Goal: Transaction & Acquisition: Purchase product/service

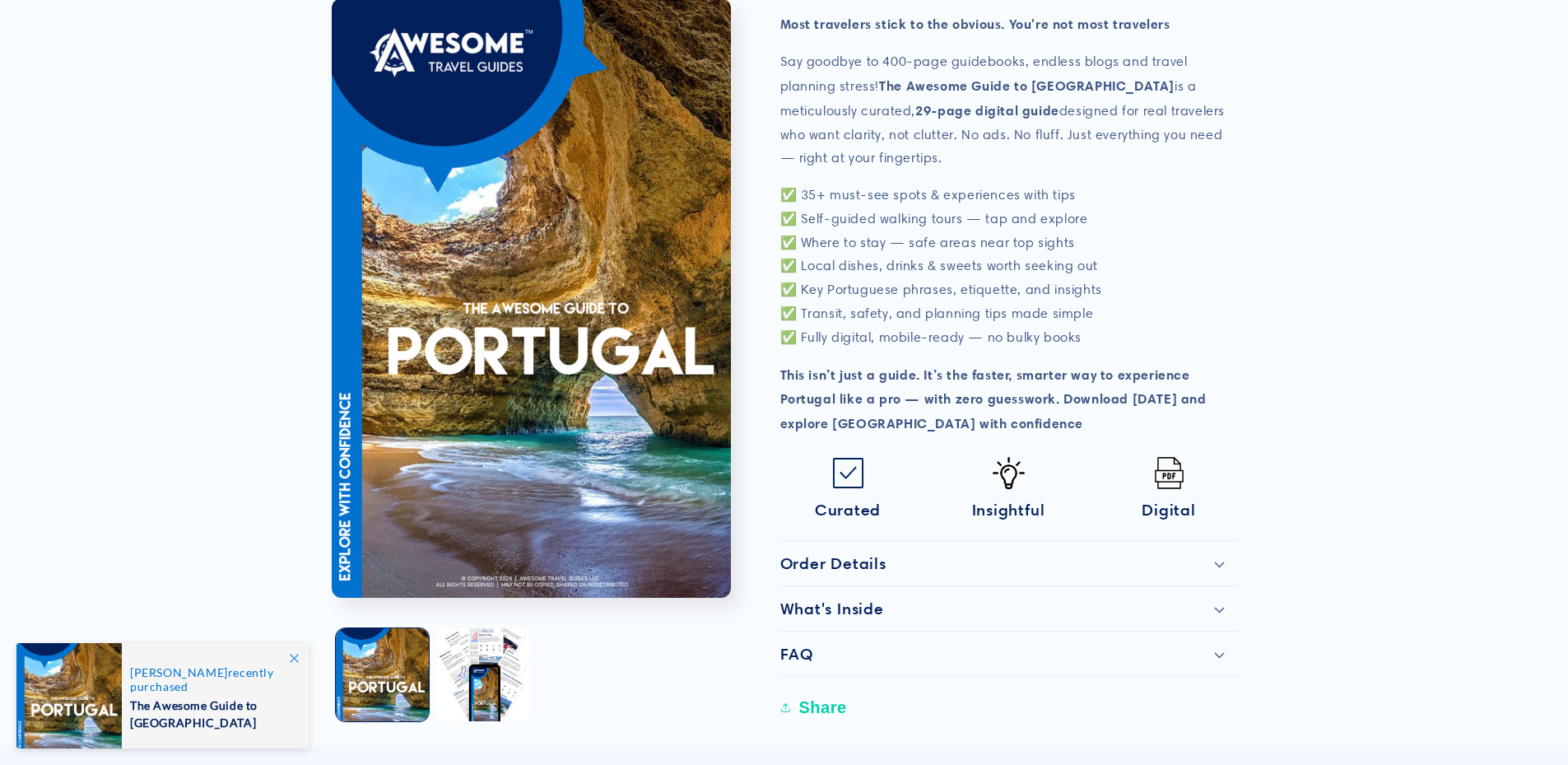
scroll to position [494, 0]
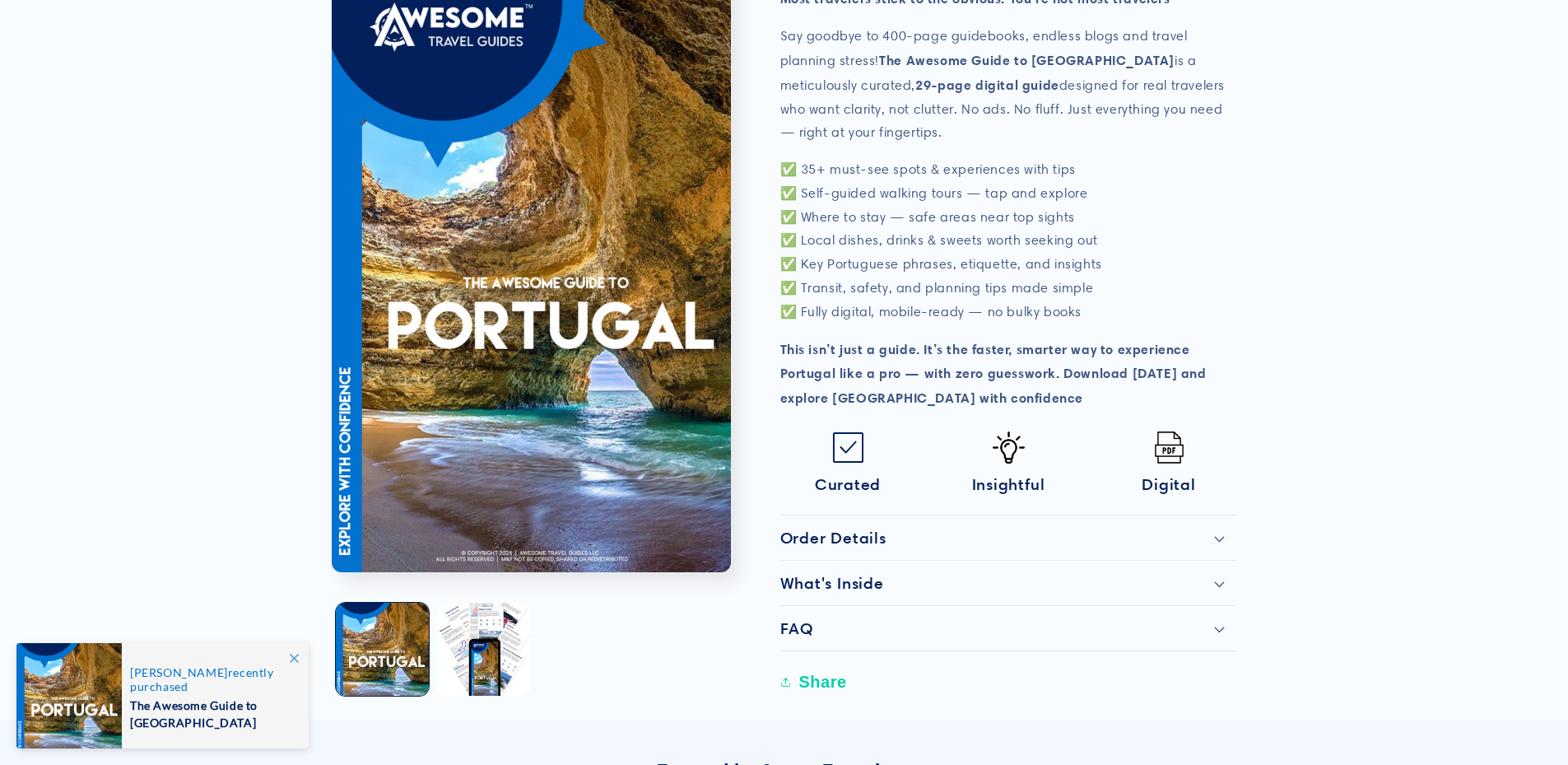
click at [1212, 527] on div "Order Details" at bounding box center [1008, 537] width 457 height 19
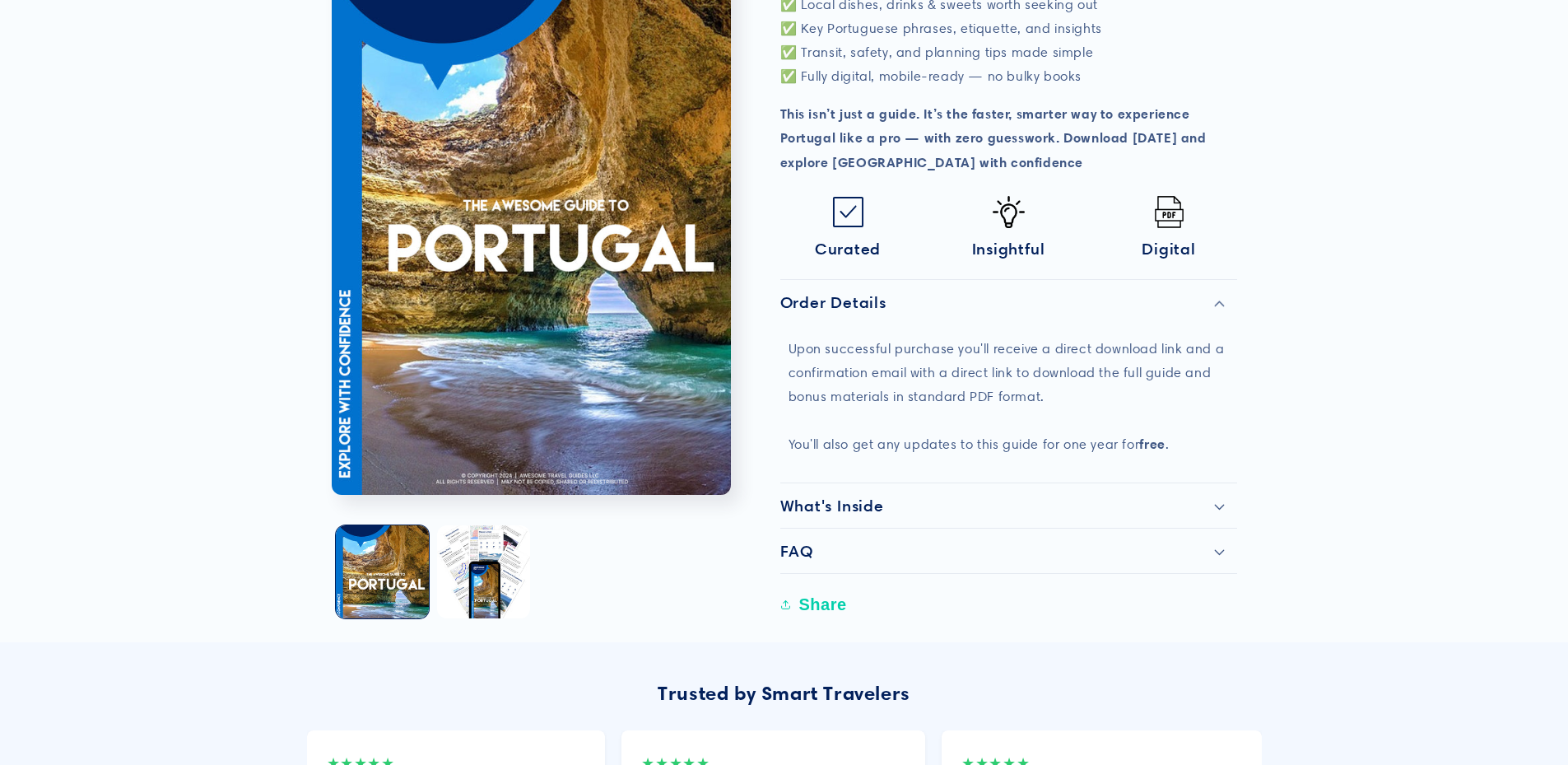
scroll to position [741, 0]
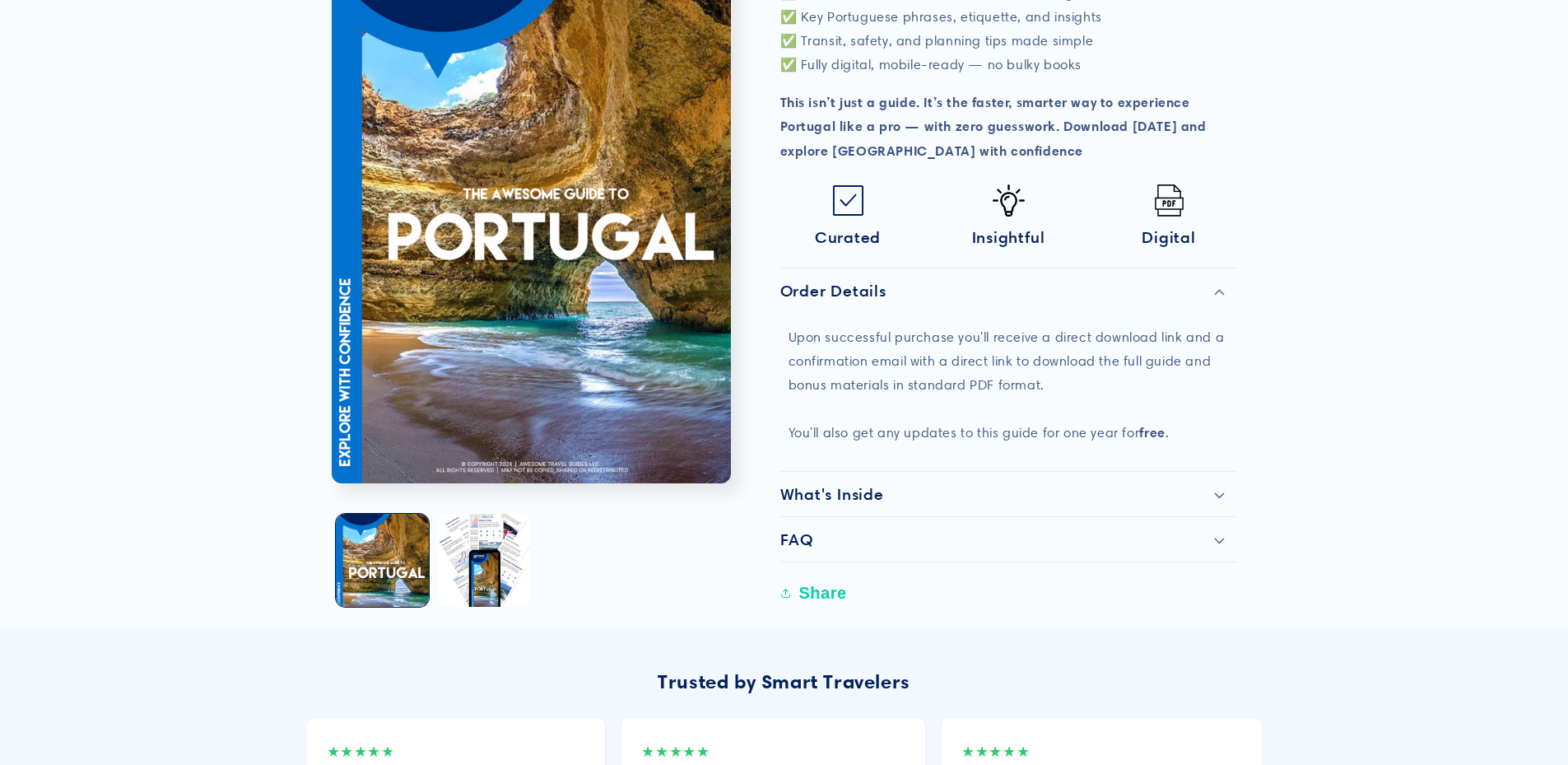
click at [1218, 493] on icon at bounding box center [1218, 496] width 11 height 7
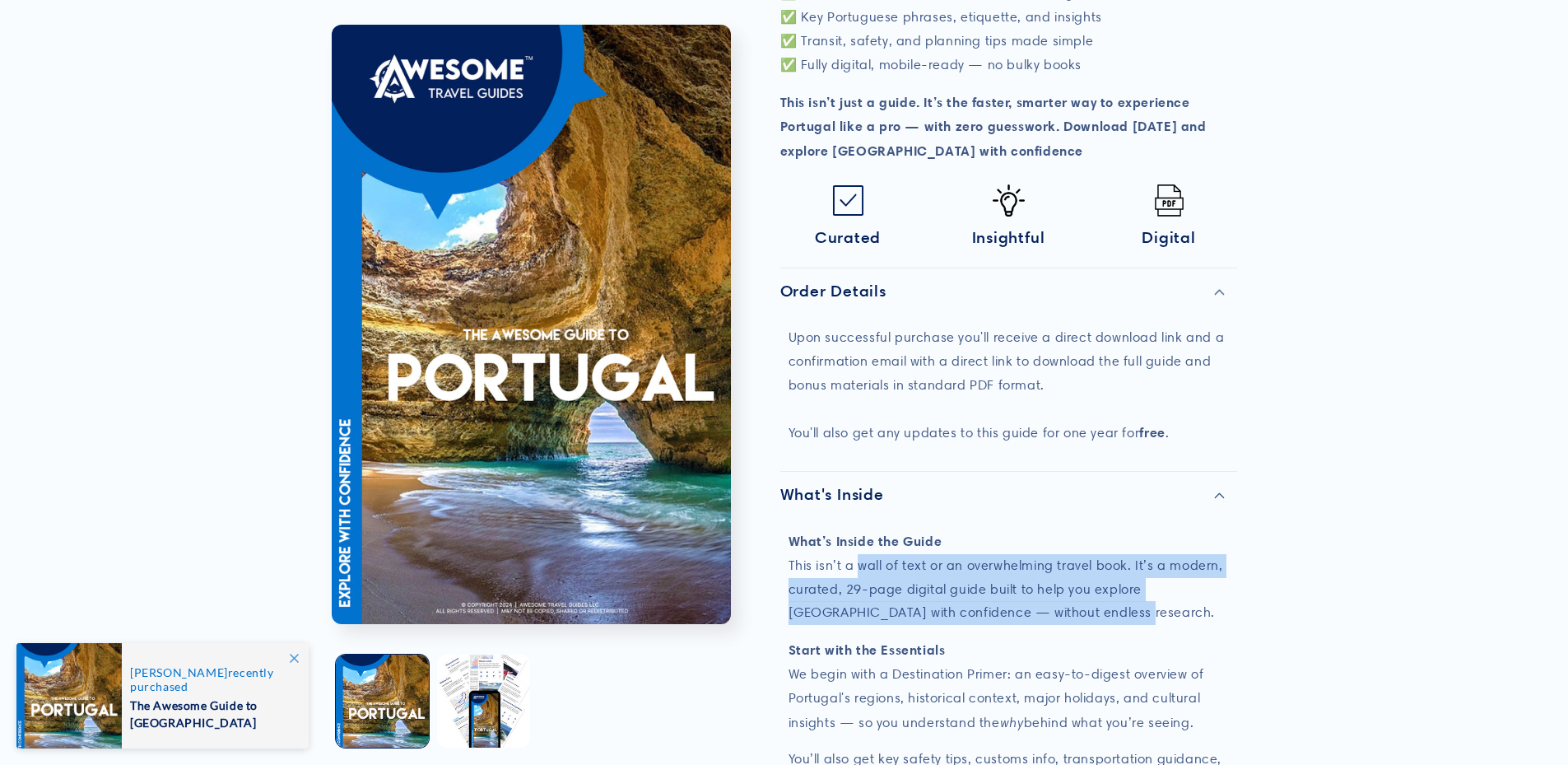
drag, startPoint x: 861, startPoint y: 539, endPoint x: 1063, endPoint y: 592, distance: 208.8
click at [1063, 592] on p "What’s Inside the Guide This isn’t a wall of text or an overwhelming travel boo…" at bounding box center [1009, 577] width 440 height 96
click at [848, 568] on p "What’s Inside the Guide This isn’t a wall of text or an overwhelming travel boo…" at bounding box center [1009, 577] width 440 height 96
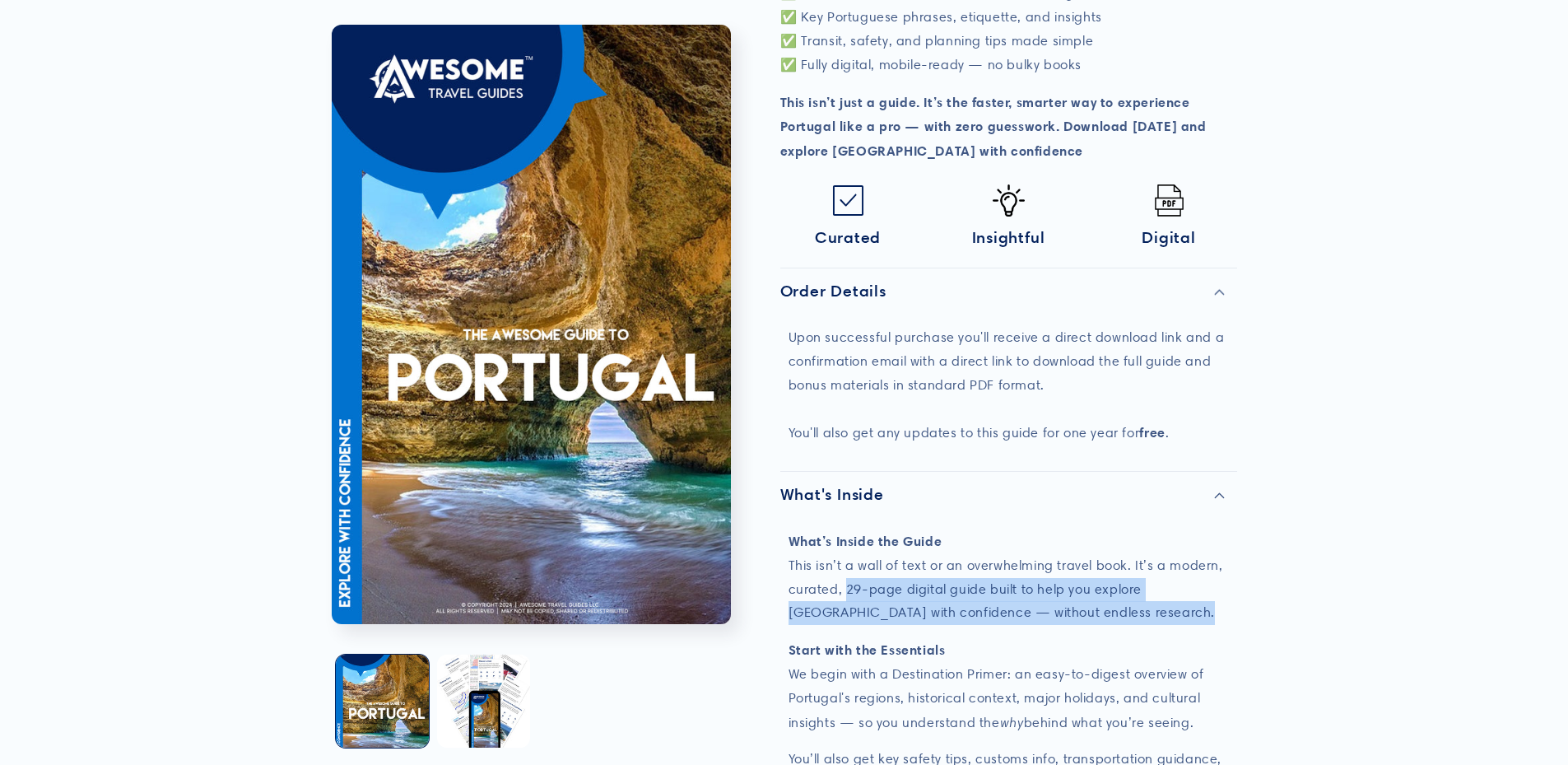
drag, startPoint x: 846, startPoint y: 568, endPoint x: 1204, endPoint y: 594, distance: 358.9
click at [1204, 594] on p "What’s Inside the Guide This isn’t a wall of text or an overwhelming travel boo…" at bounding box center [1009, 577] width 440 height 96
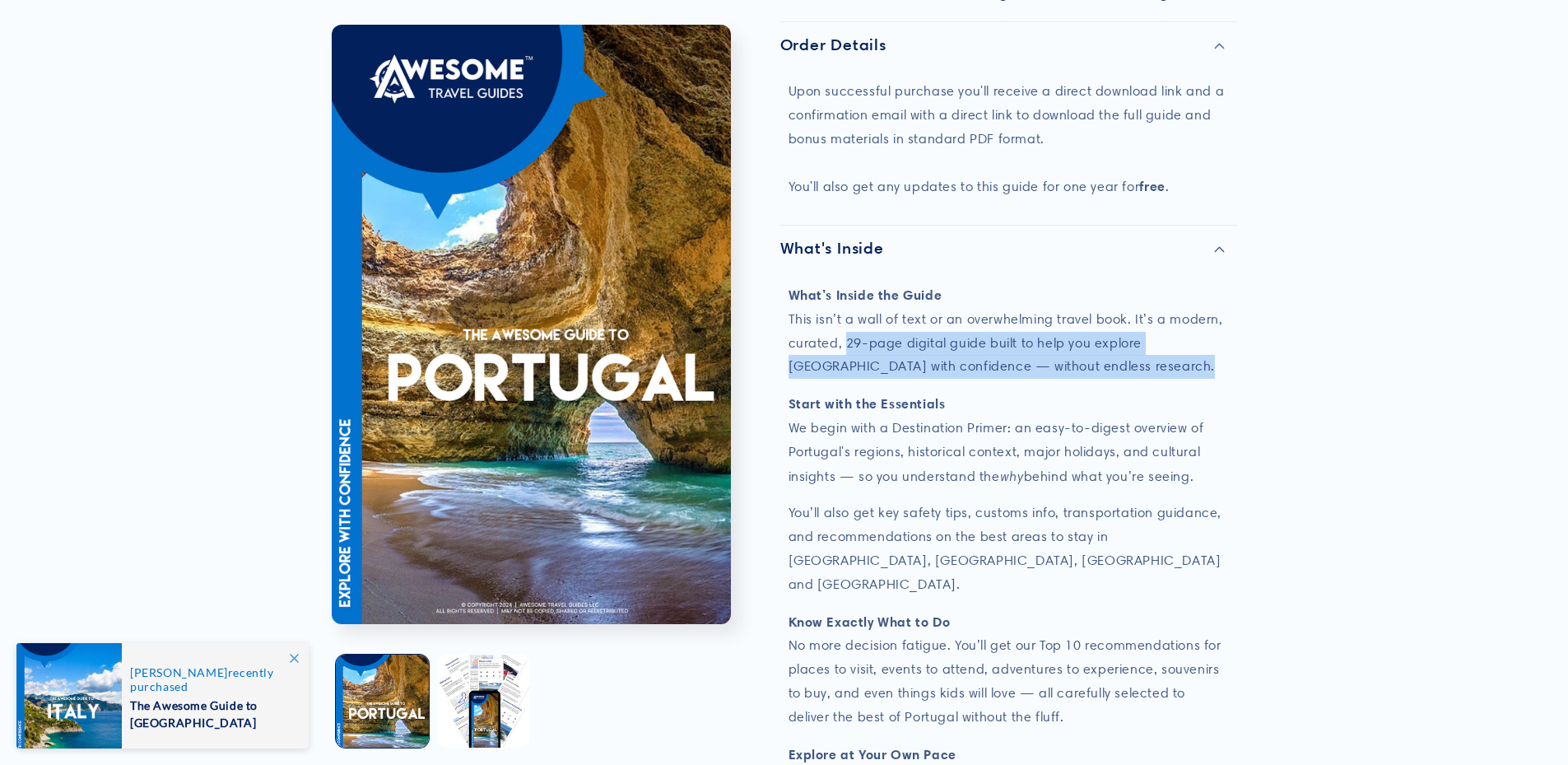
scroll to position [988, 0]
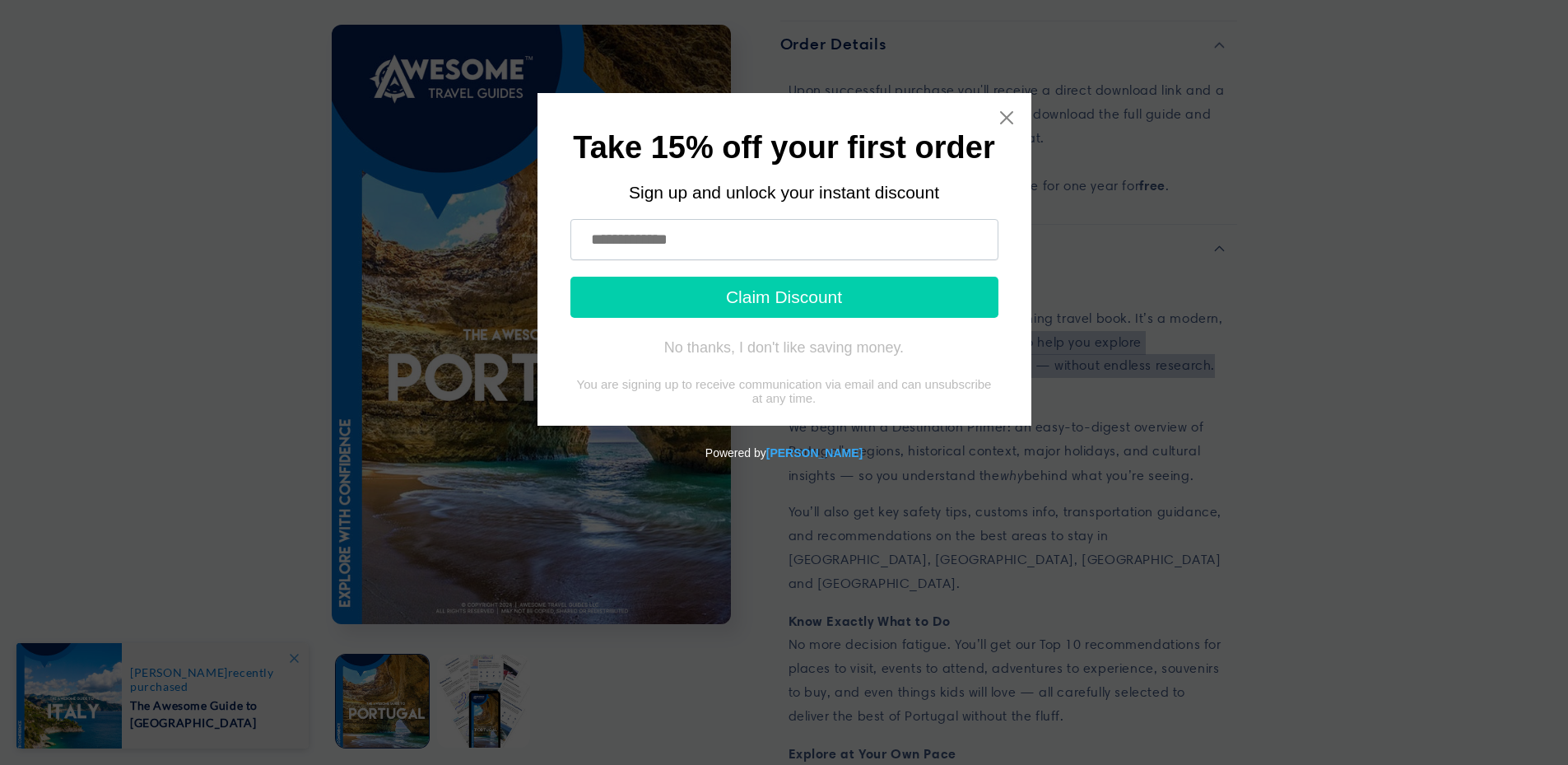
click at [689, 244] on input "text" at bounding box center [784, 240] width 428 height 42
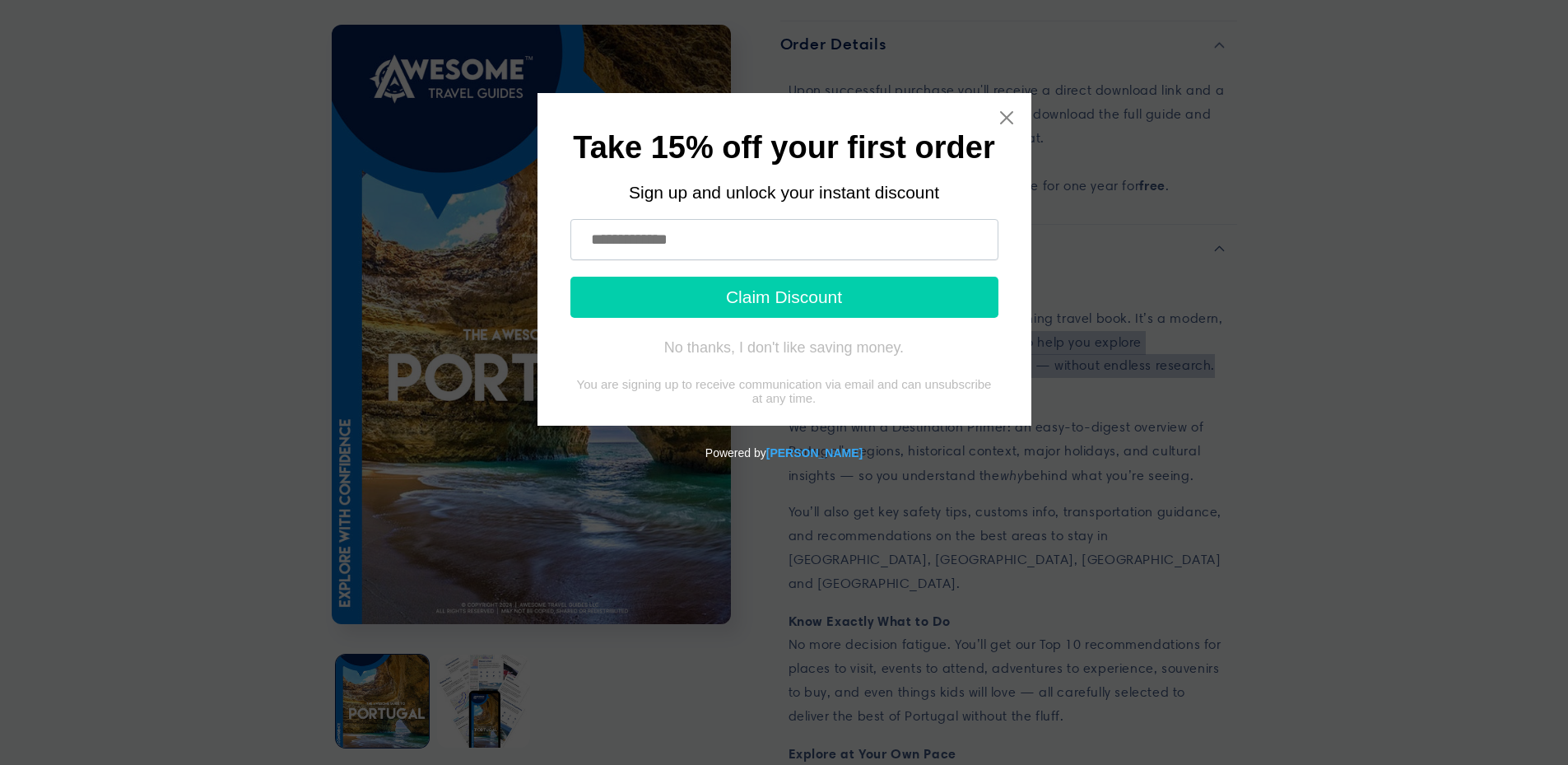
type input "**********"
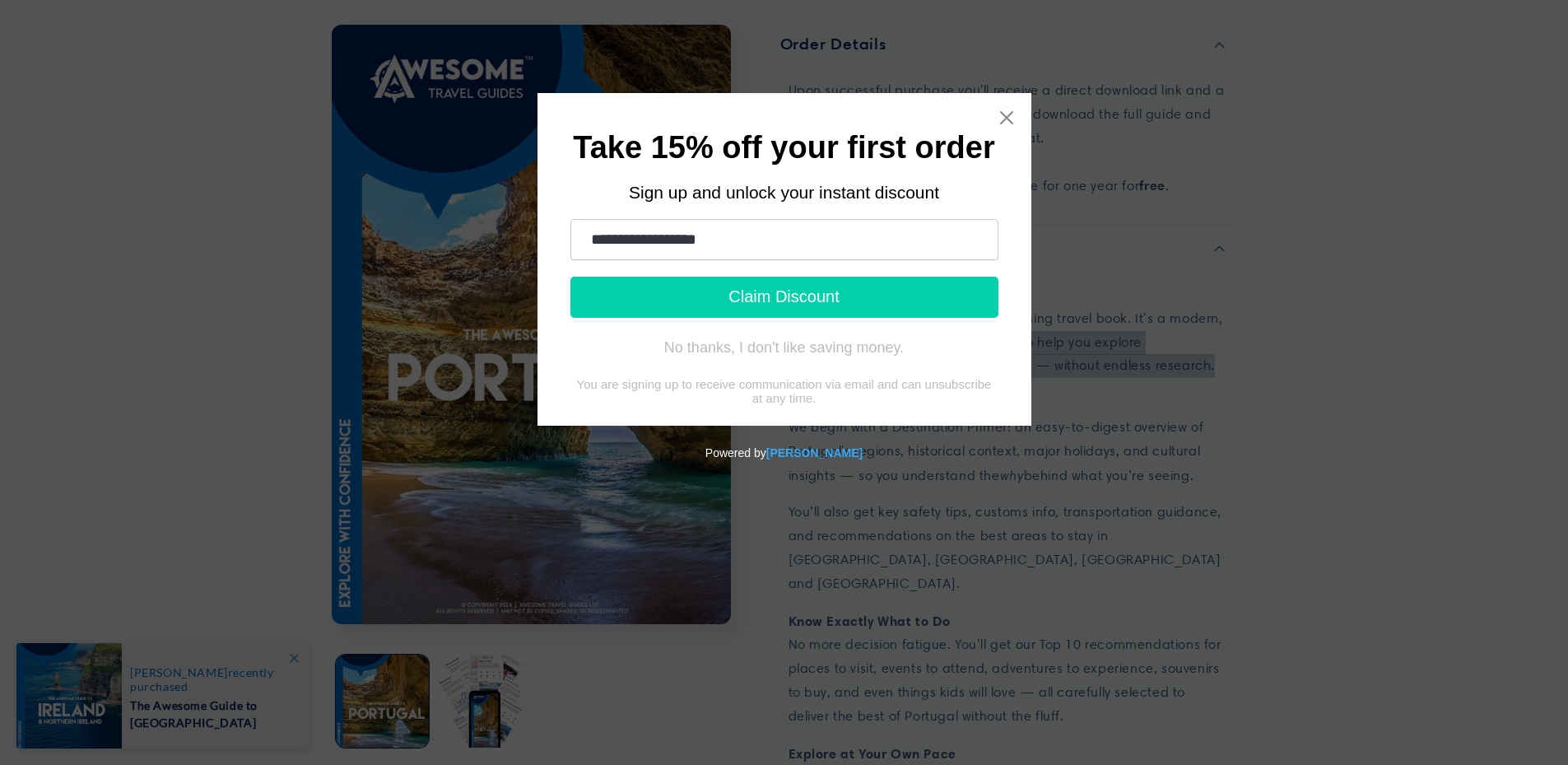
click at [827, 296] on button "Claim Discount" at bounding box center [784, 297] width 428 height 42
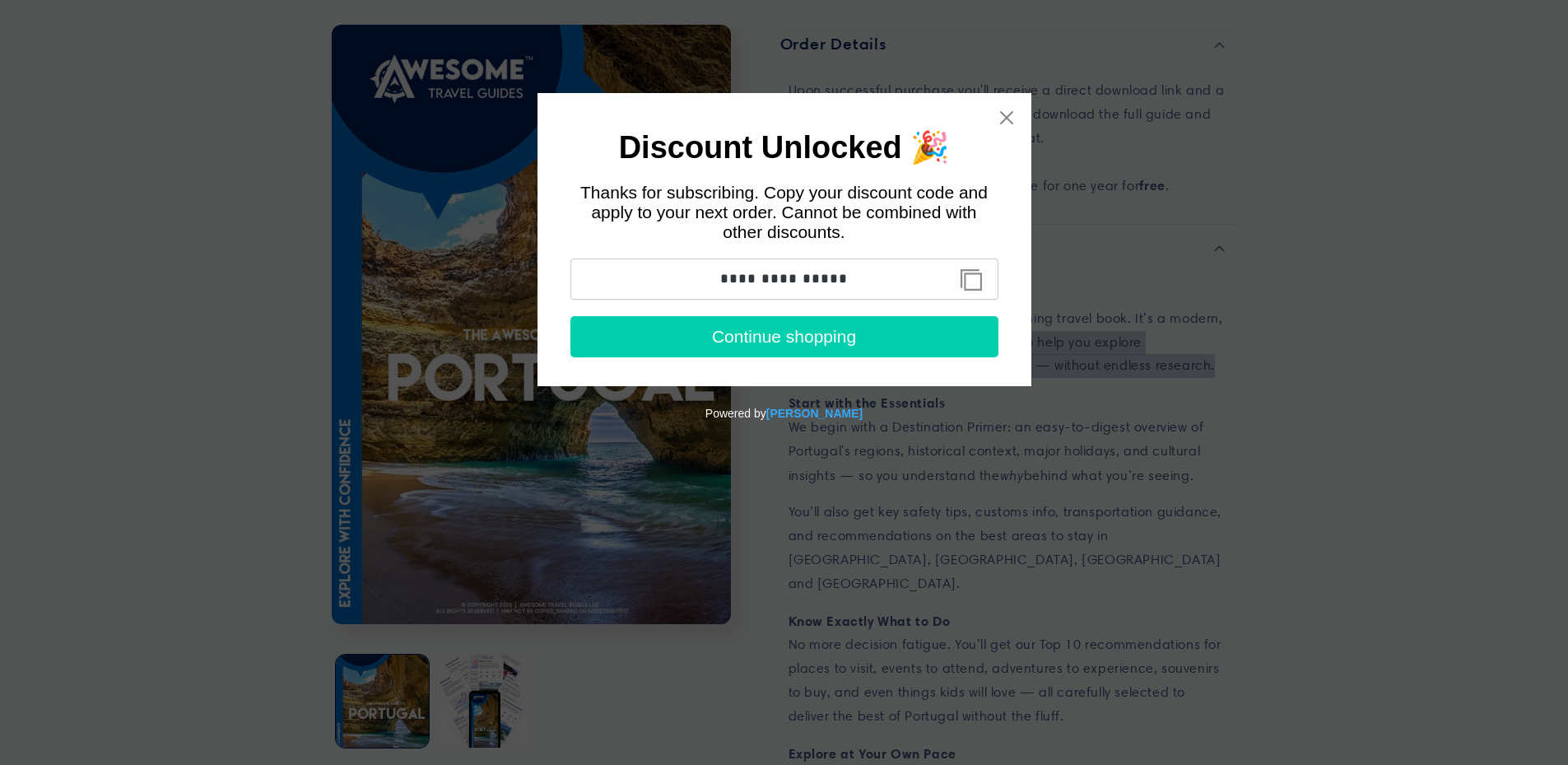
click at [974, 280] on button "Copy discount code to clipboard" at bounding box center [971, 280] width 37 height 33
click at [1004, 118] on icon "Close widget" at bounding box center [1006, 117] width 16 height 16
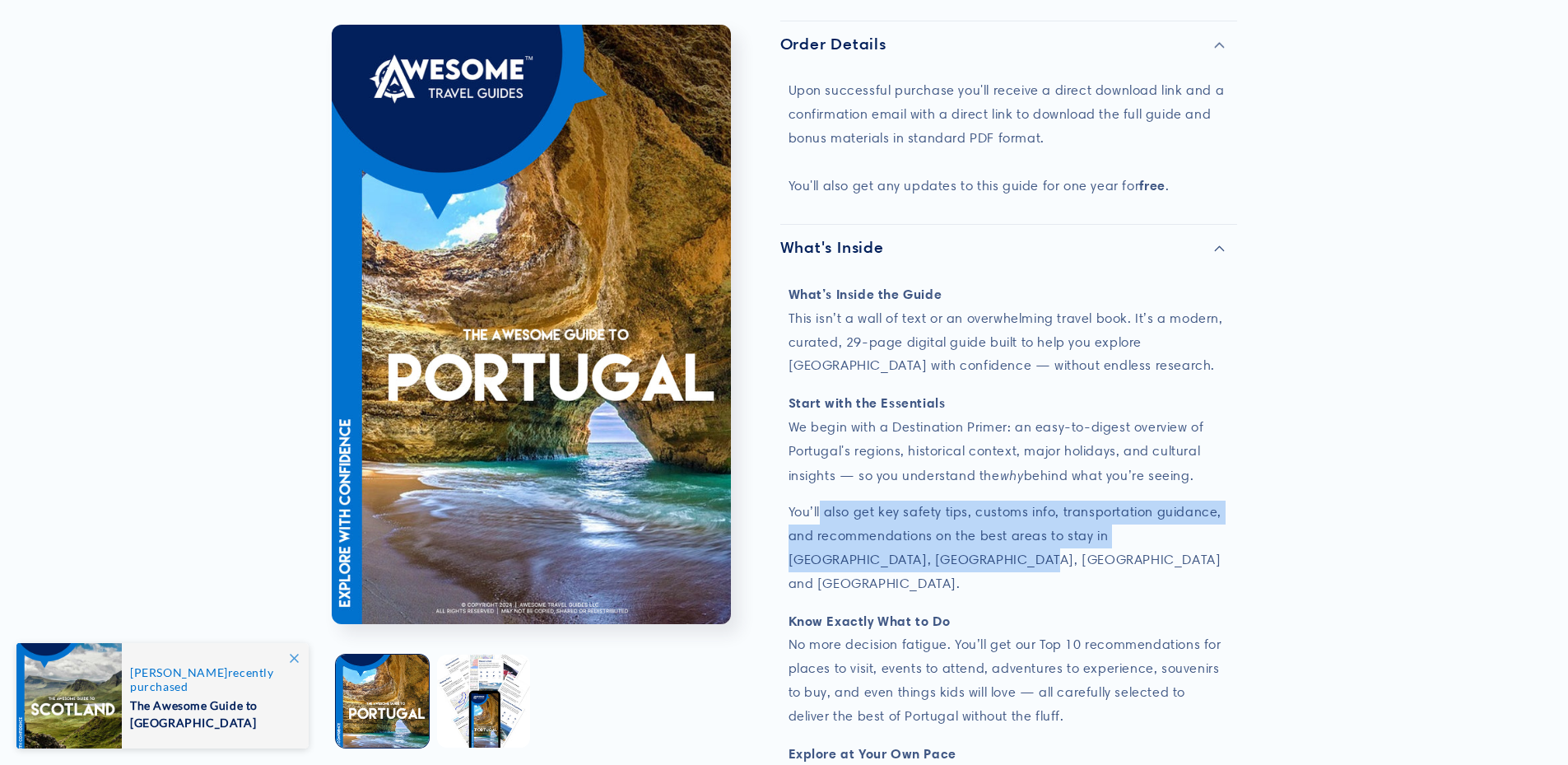
drag, startPoint x: 819, startPoint y: 489, endPoint x: 1197, endPoint y: 538, distance: 381.2
click at [1197, 538] on p "You’ll also get key safety tips, customs info, transportation guidance, and rec…" at bounding box center [1009, 548] width 440 height 95
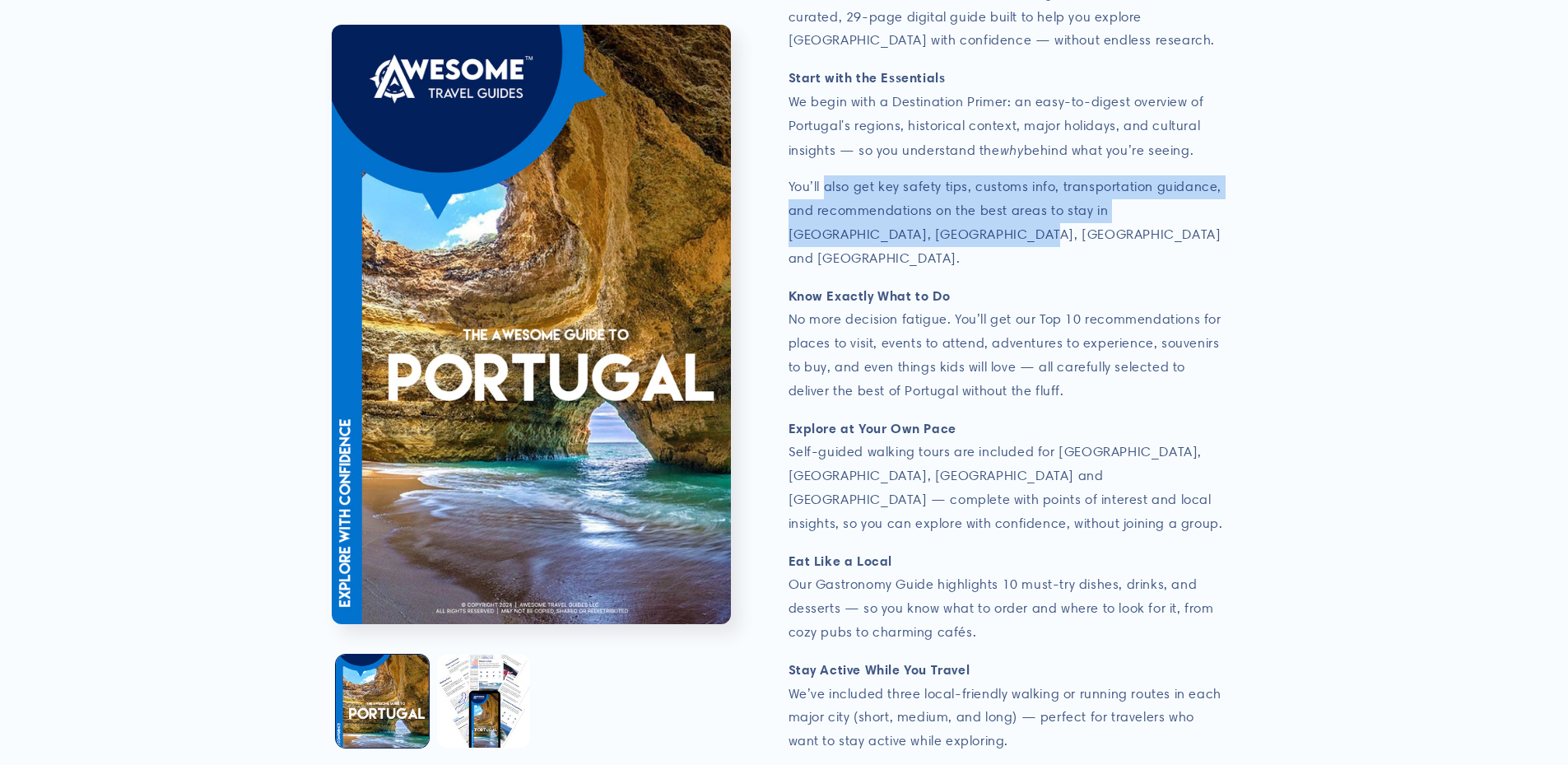
scroll to position [1318, 0]
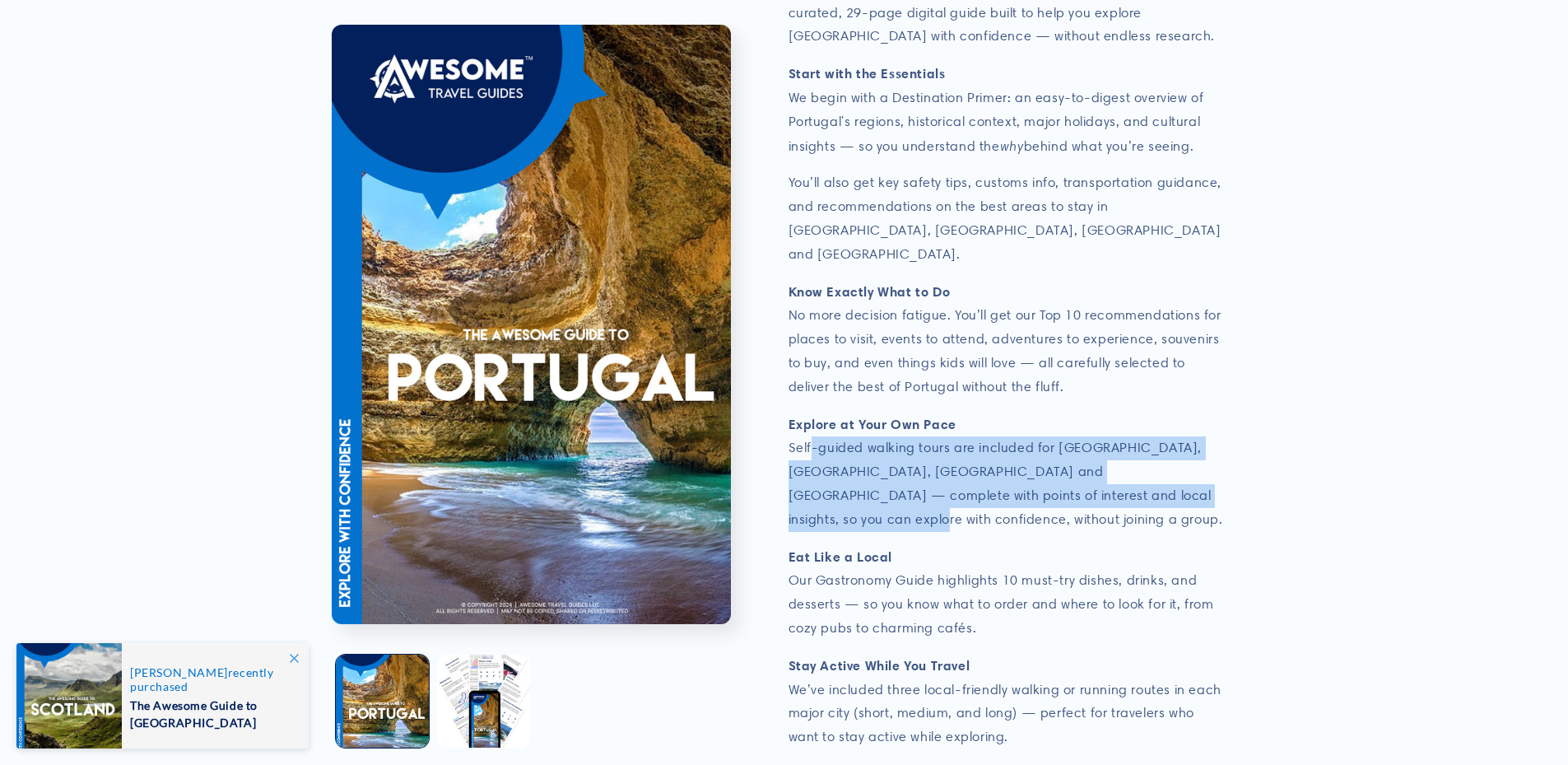
drag, startPoint x: 812, startPoint y: 396, endPoint x: 1207, endPoint y: 455, distance: 399.4
click at [1207, 455] on p "Explore at Your Own Pace Self-guided walking tours are included for Lisbon, Por…" at bounding box center [1009, 472] width 440 height 120
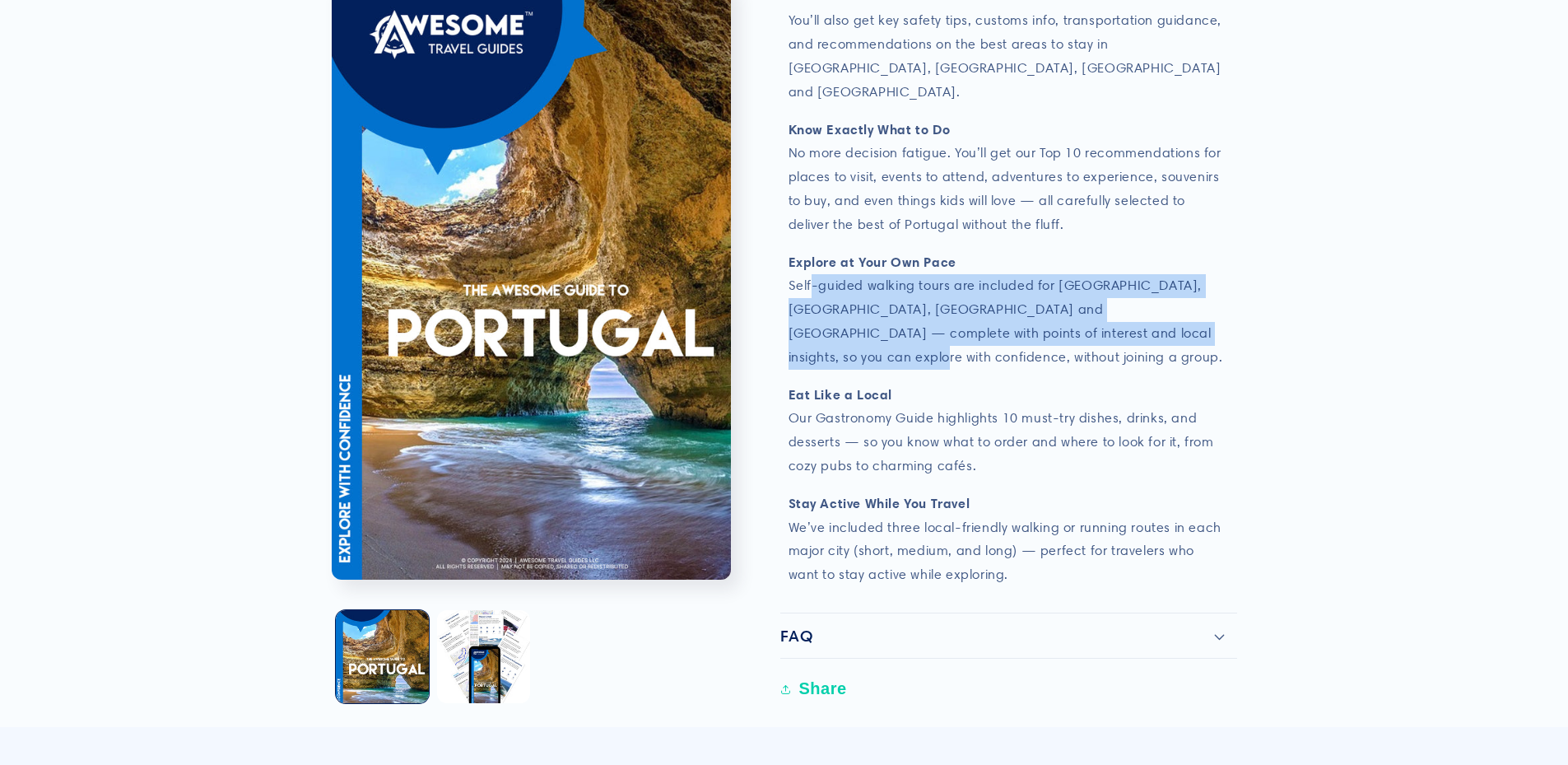
scroll to position [1565, 0]
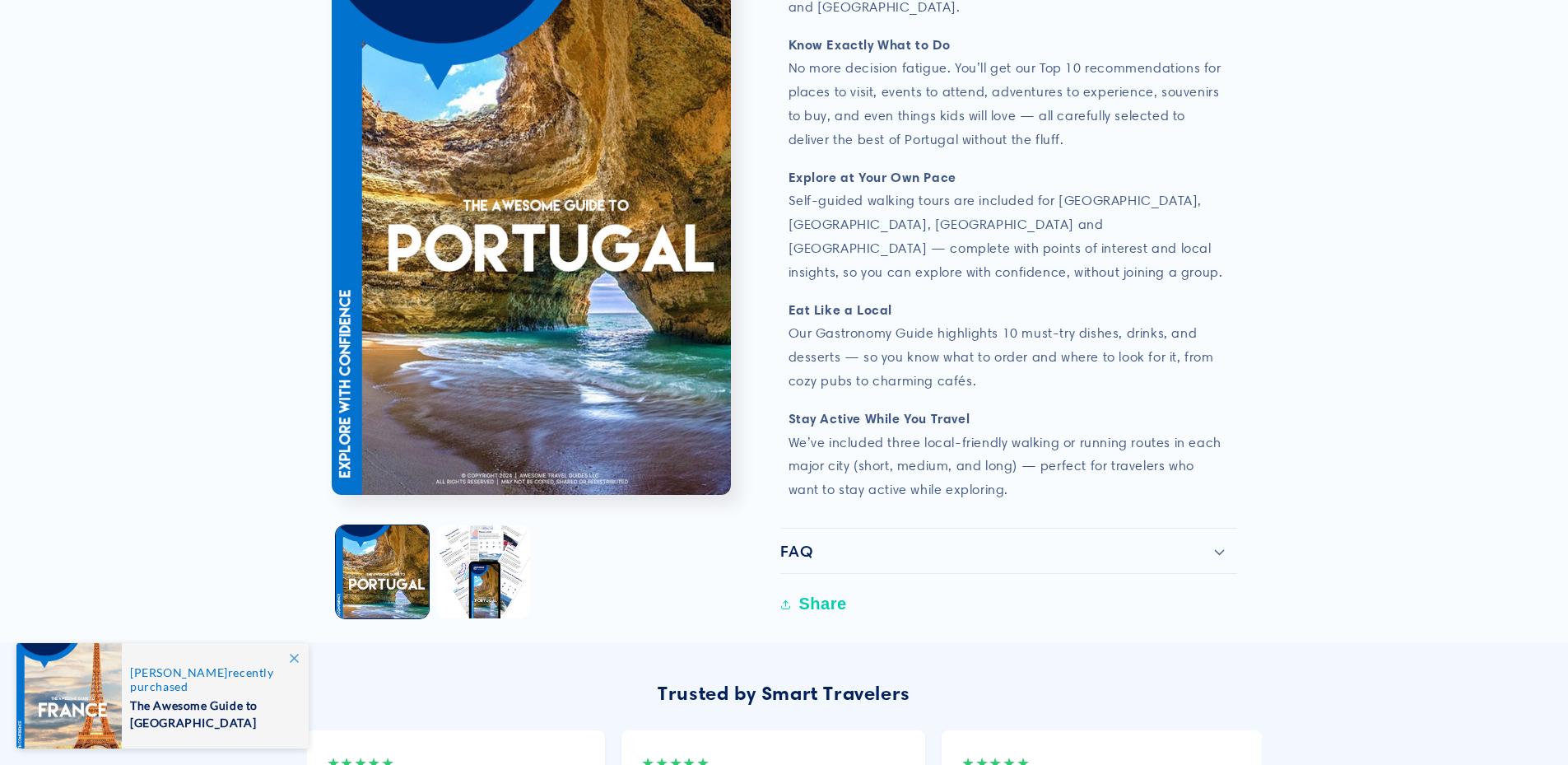
click at [1059, 541] on div "FAQ" at bounding box center [1008, 551] width 457 height 19
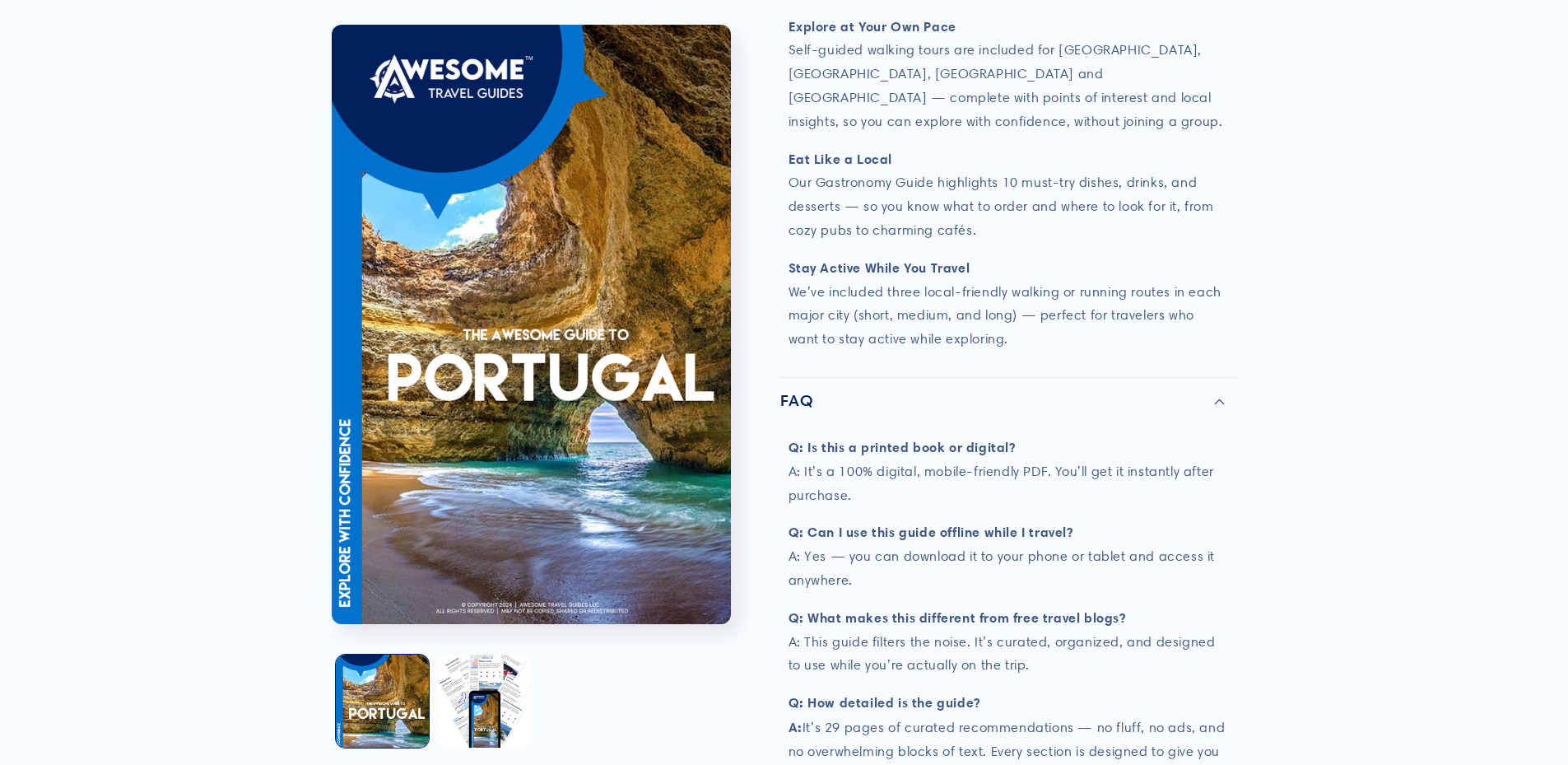
scroll to position [1729, 0]
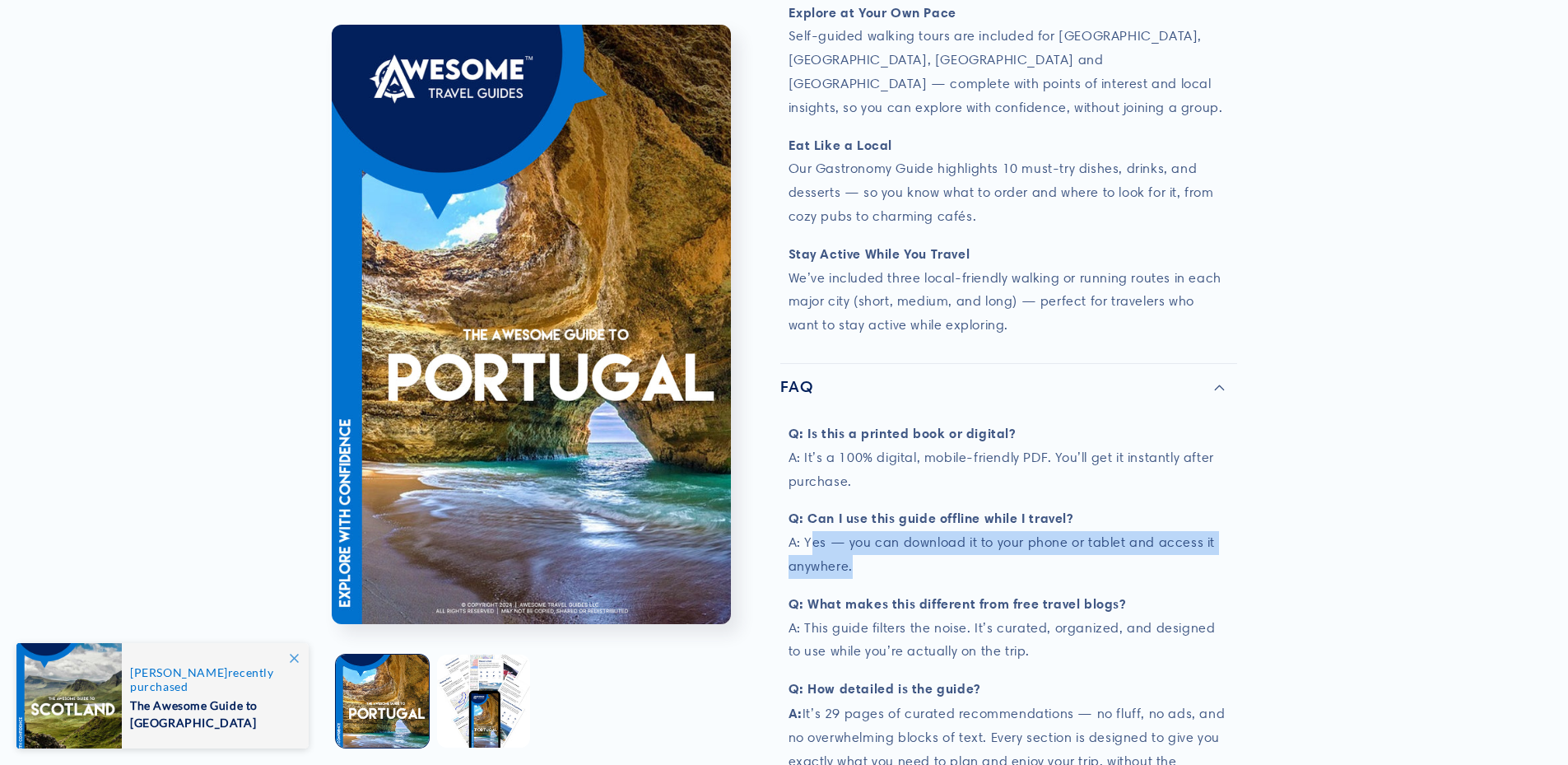
drag, startPoint x: 815, startPoint y: 466, endPoint x: 1146, endPoint y: 503, distance: 333.1
click at [1146, 506] on p "Q: Can I use this guide offline while I travel? A: Yes — you can download it to…" at bounding box center [1009, 542] width 440 height 71
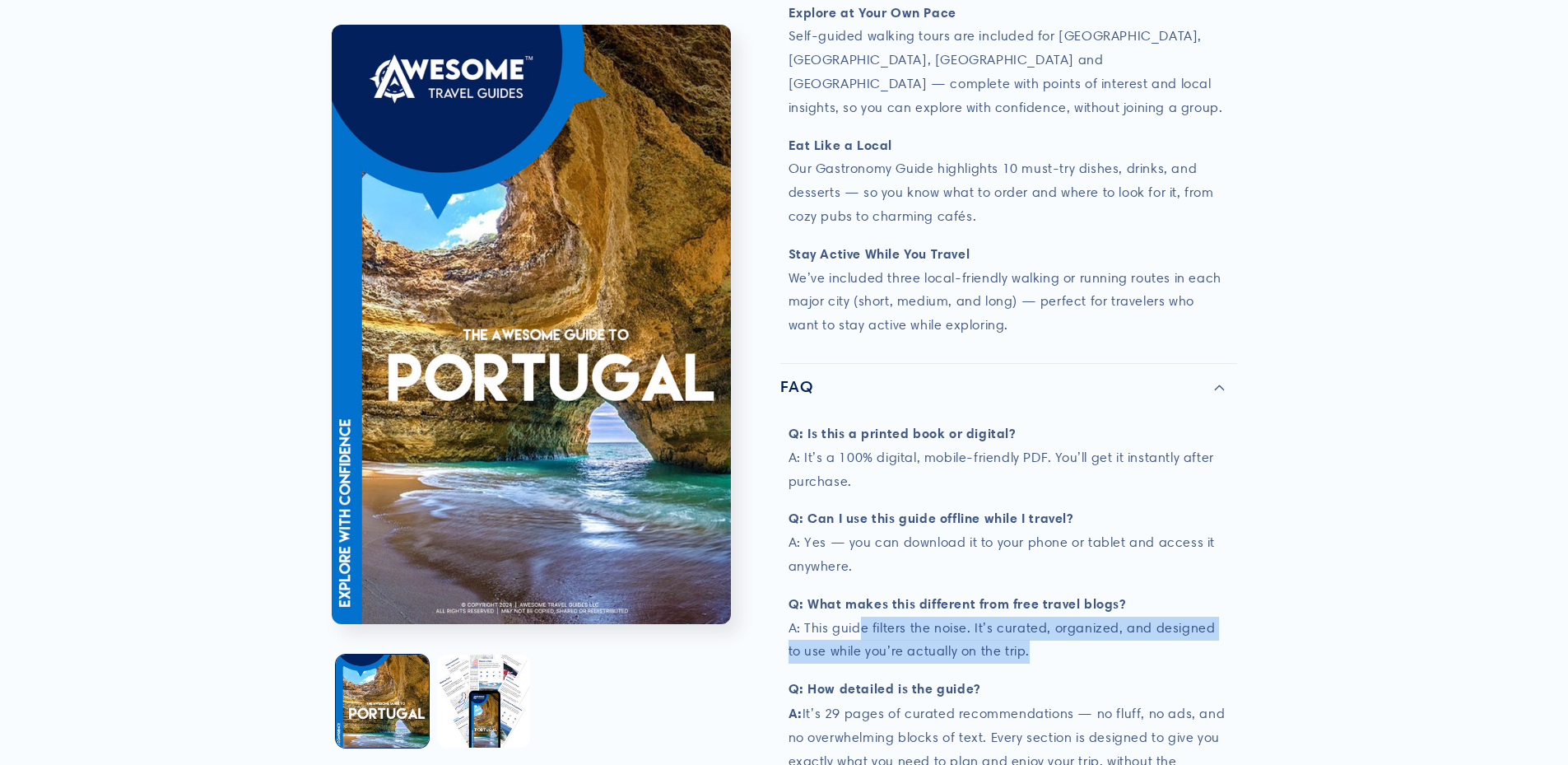
drag, startPoint x: 862, startPoint y: 559, endPoint x: 1043, endPoint y: 589, distance: 183.5
click at [1043, 592] on p "Q: What makes this different from free travel blogs? A: This guide filters the …" at bounding box center [1009, 628] width 440 height 71
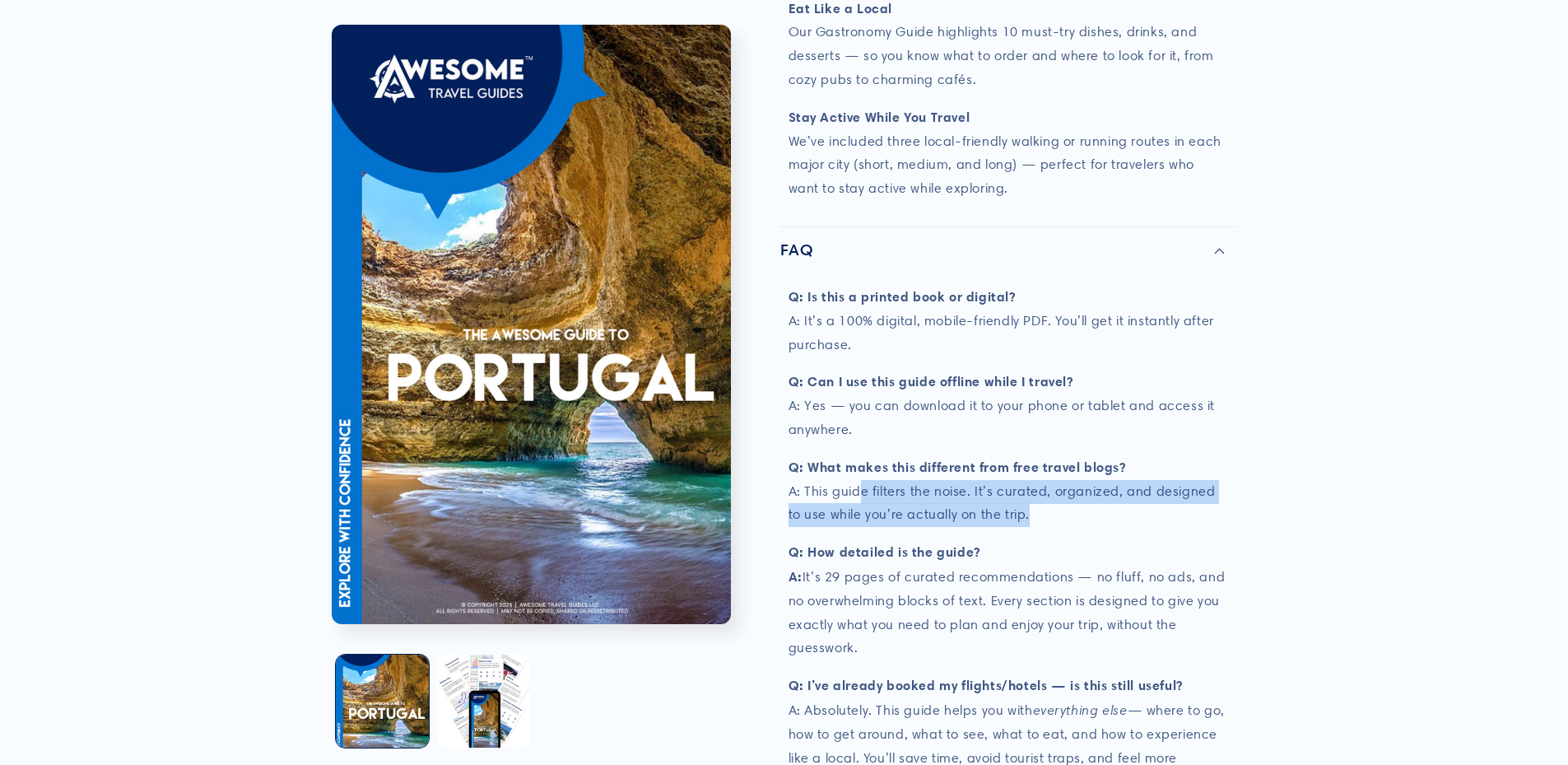
scroll to position [1976, 0]
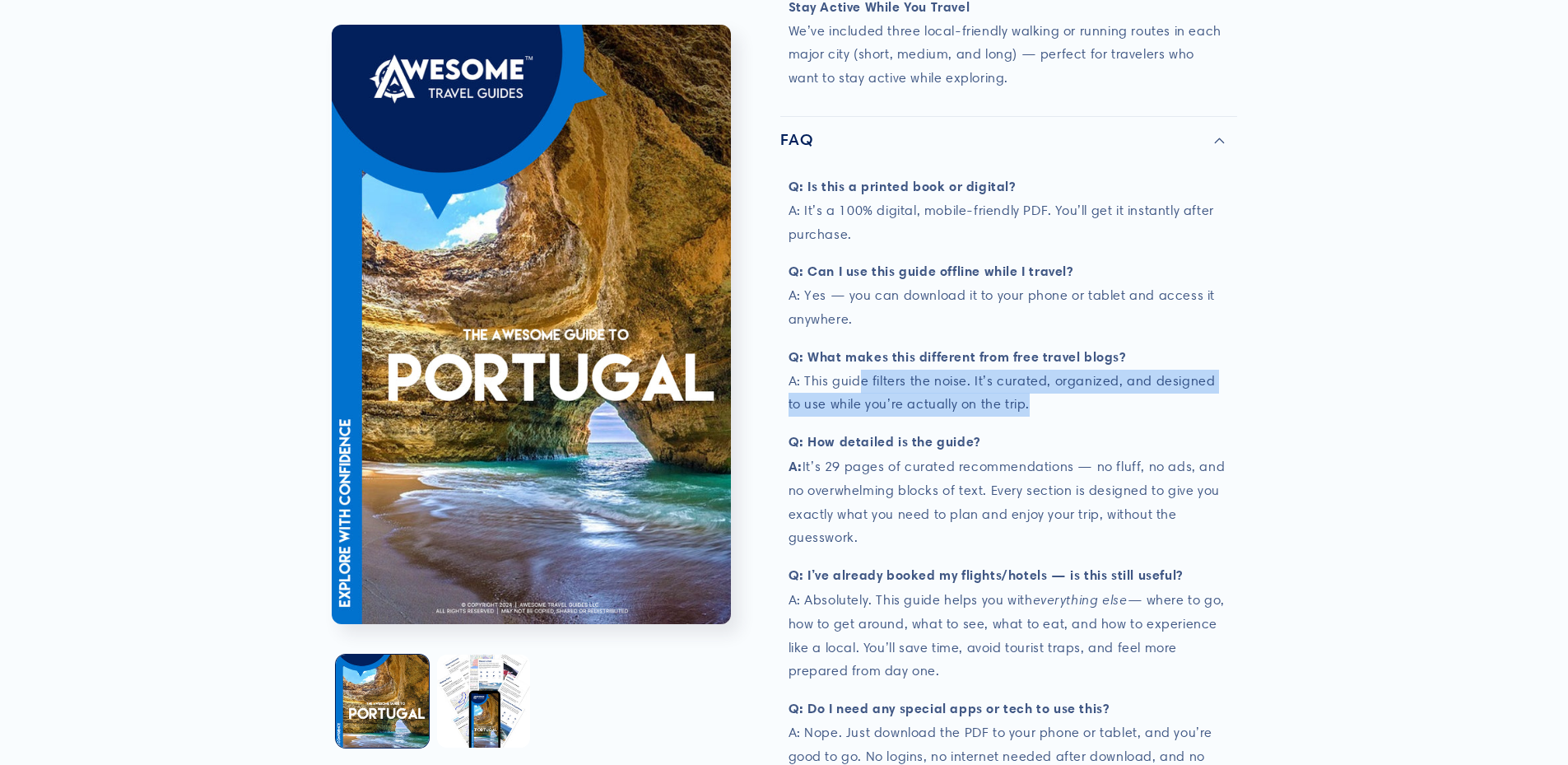
drag, startPoint x: 854, startPoint y: 530, endPoint x: 1175, endPoint y: 596, distance: 327.7
click at [1175, 596] on p "Q: I’ve already booked my flights/hotels — is this still useful? A: Absolutely.…" at bounding box center [1009, 623] width 440 height 120
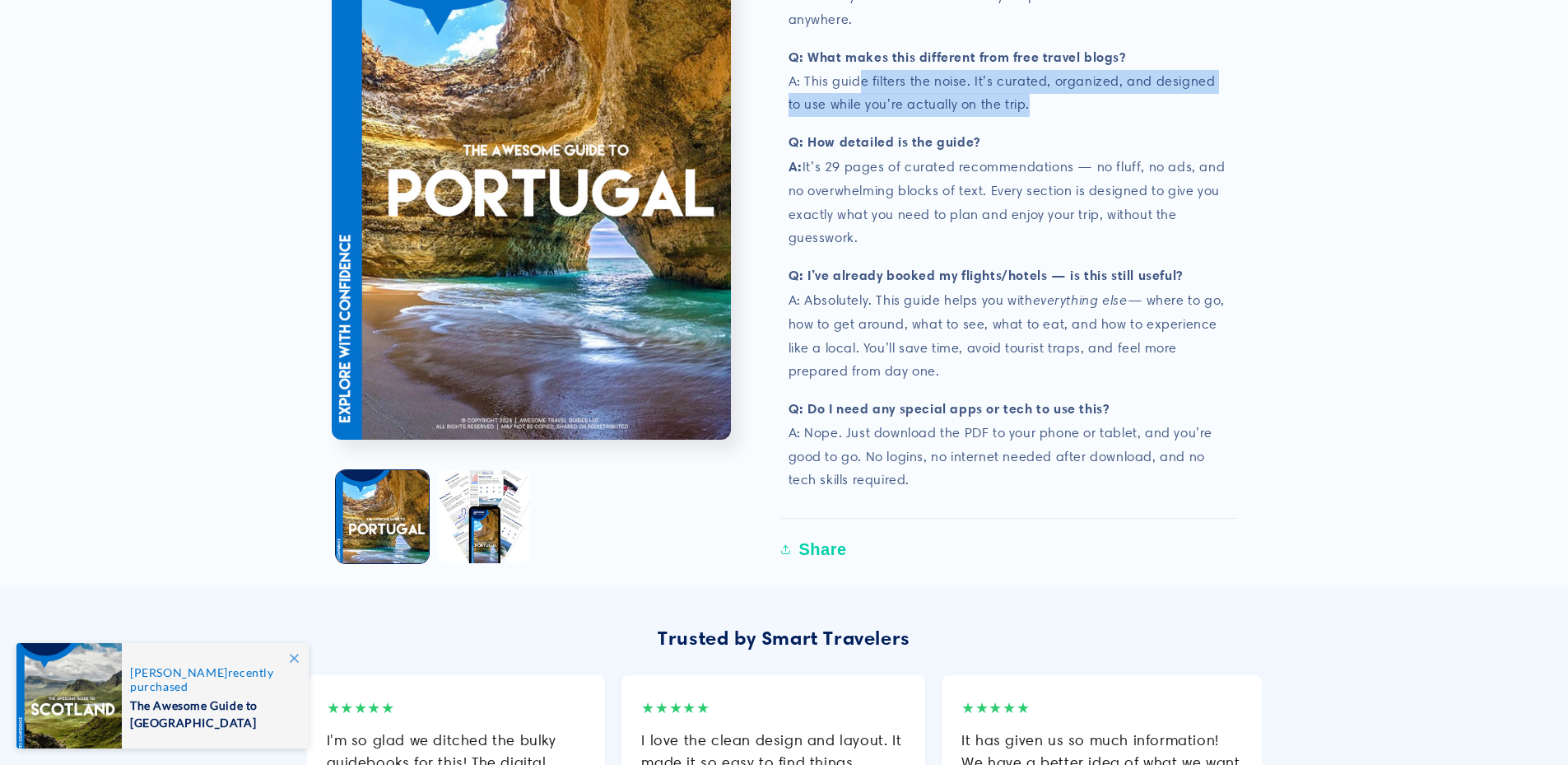
scroll to position [2388, 0]
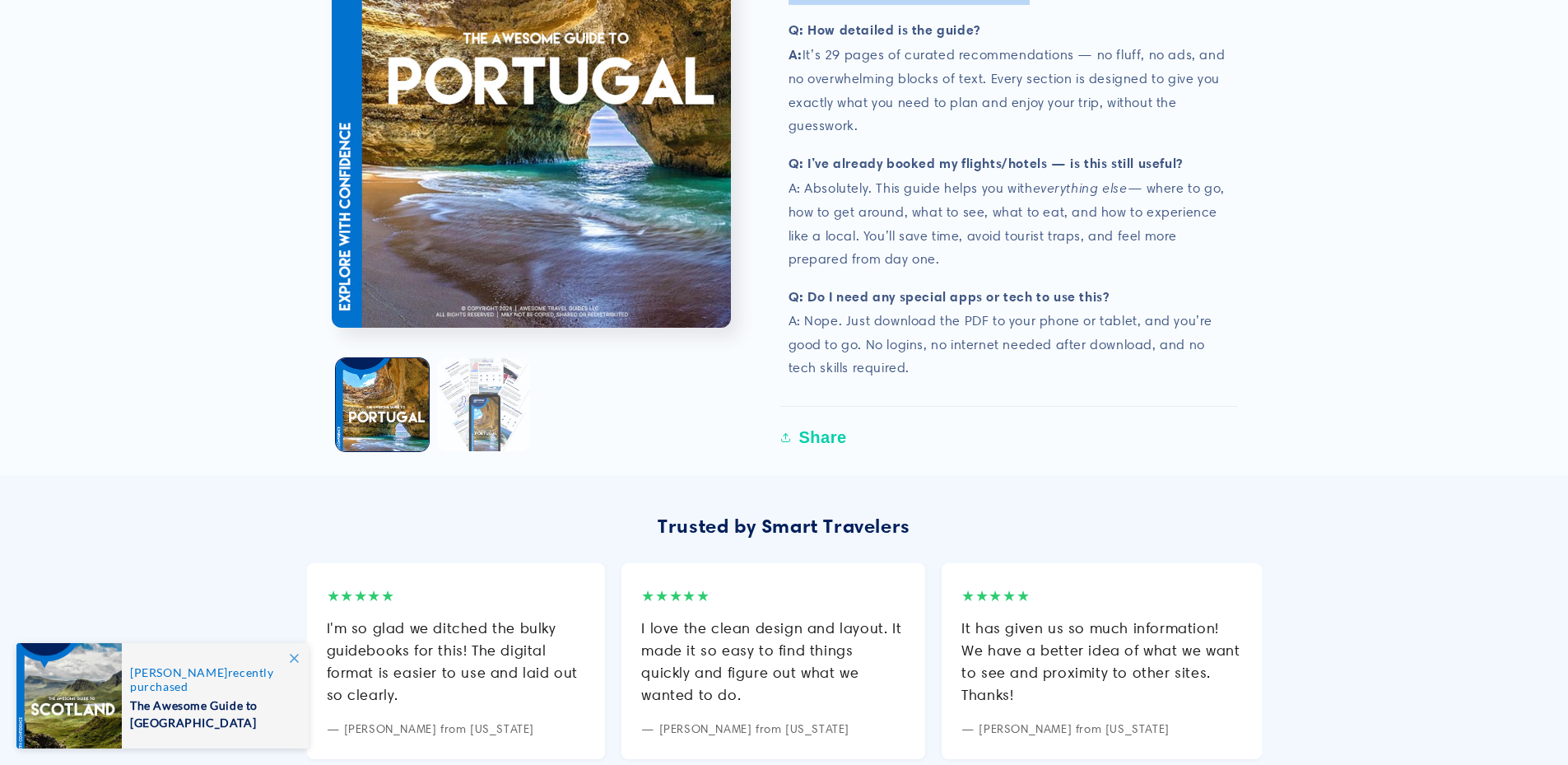
click at [492, 358] on button "Load image 2 in gallery view" at bounding box center [484, 405] width 93 height 93
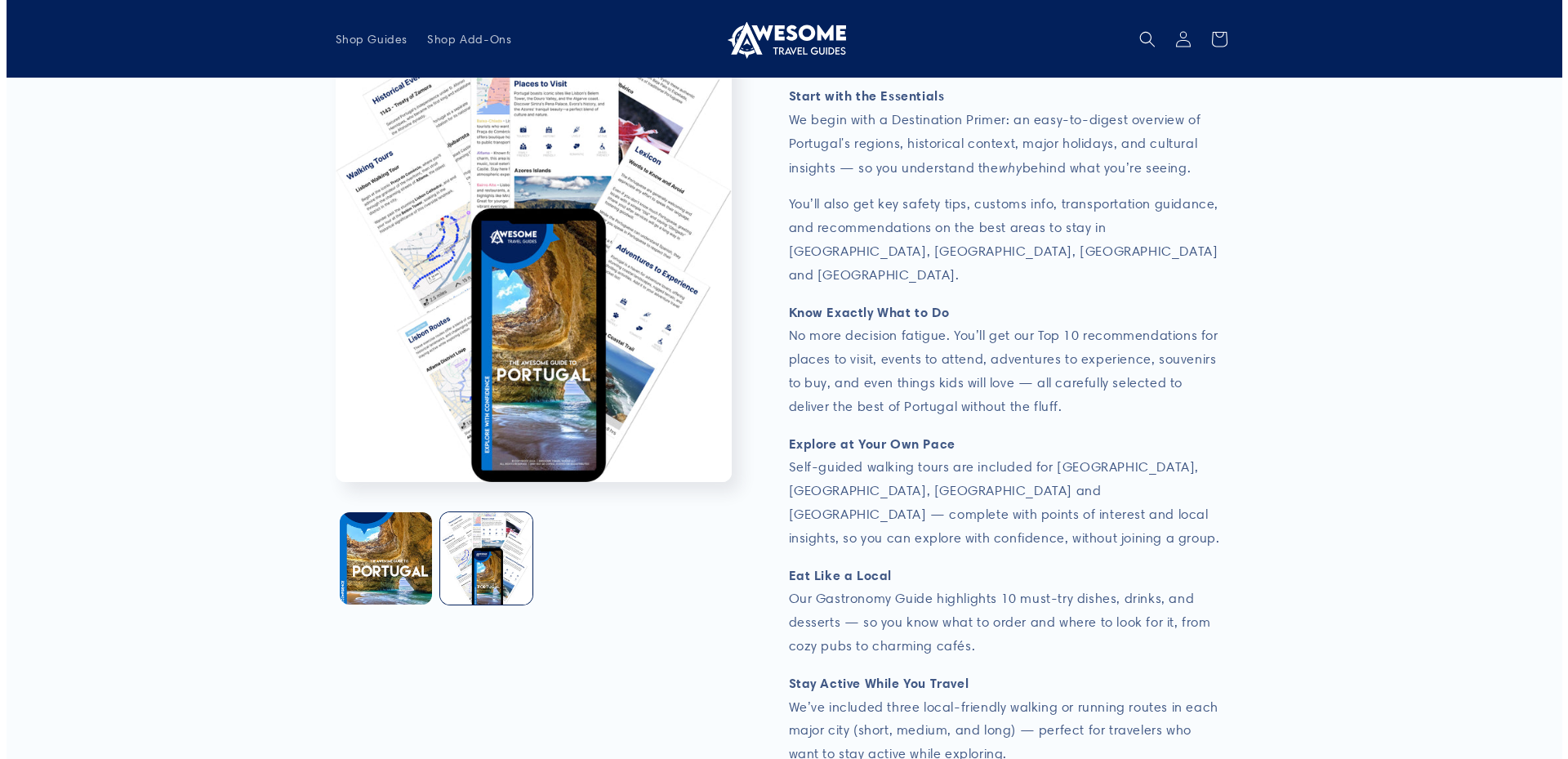
scroll to position [1268, 0]
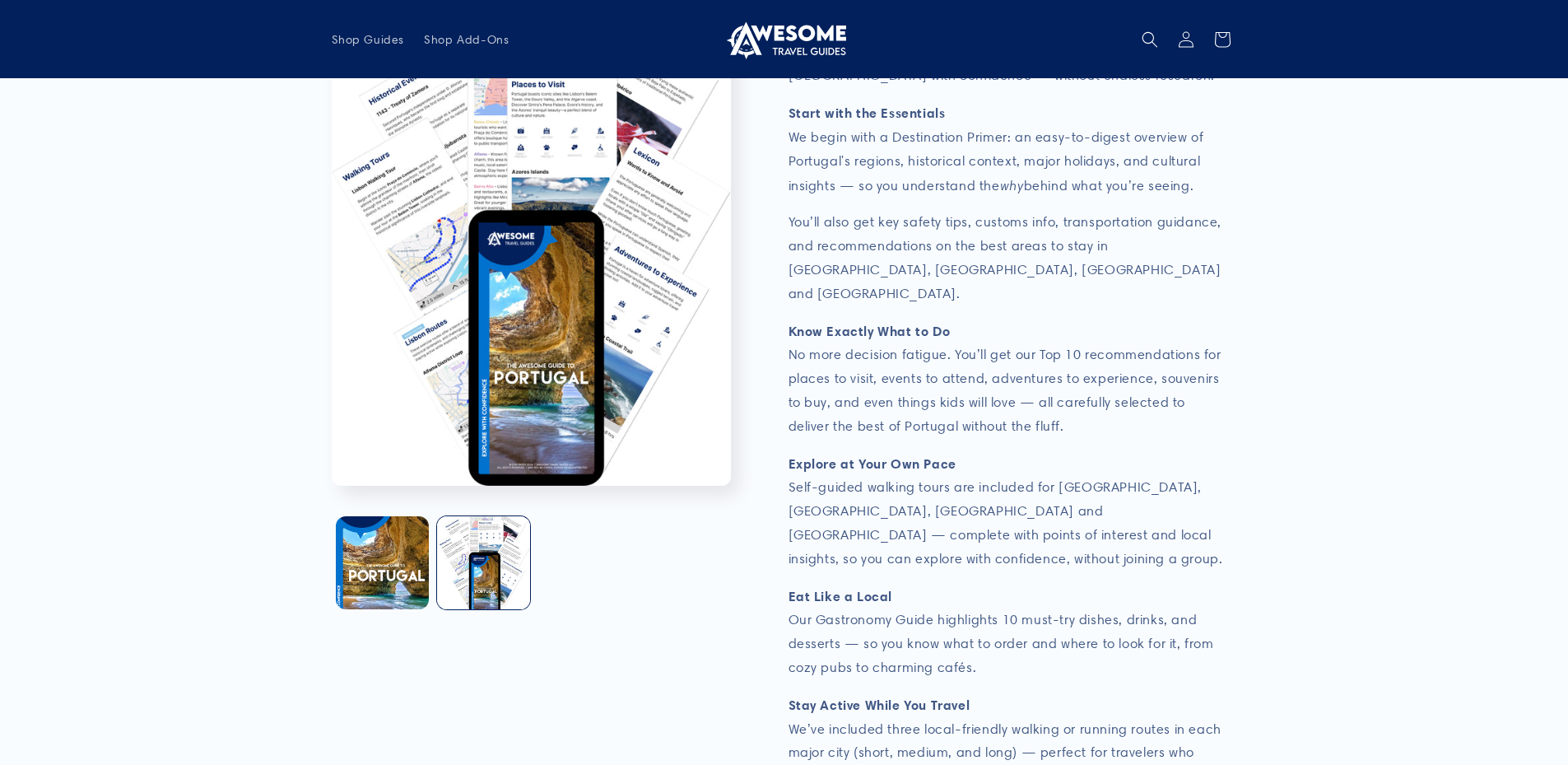
click at [332, 486] on button "Open media 2 in modal" at bounding box center [332, 486] width 0 height 0
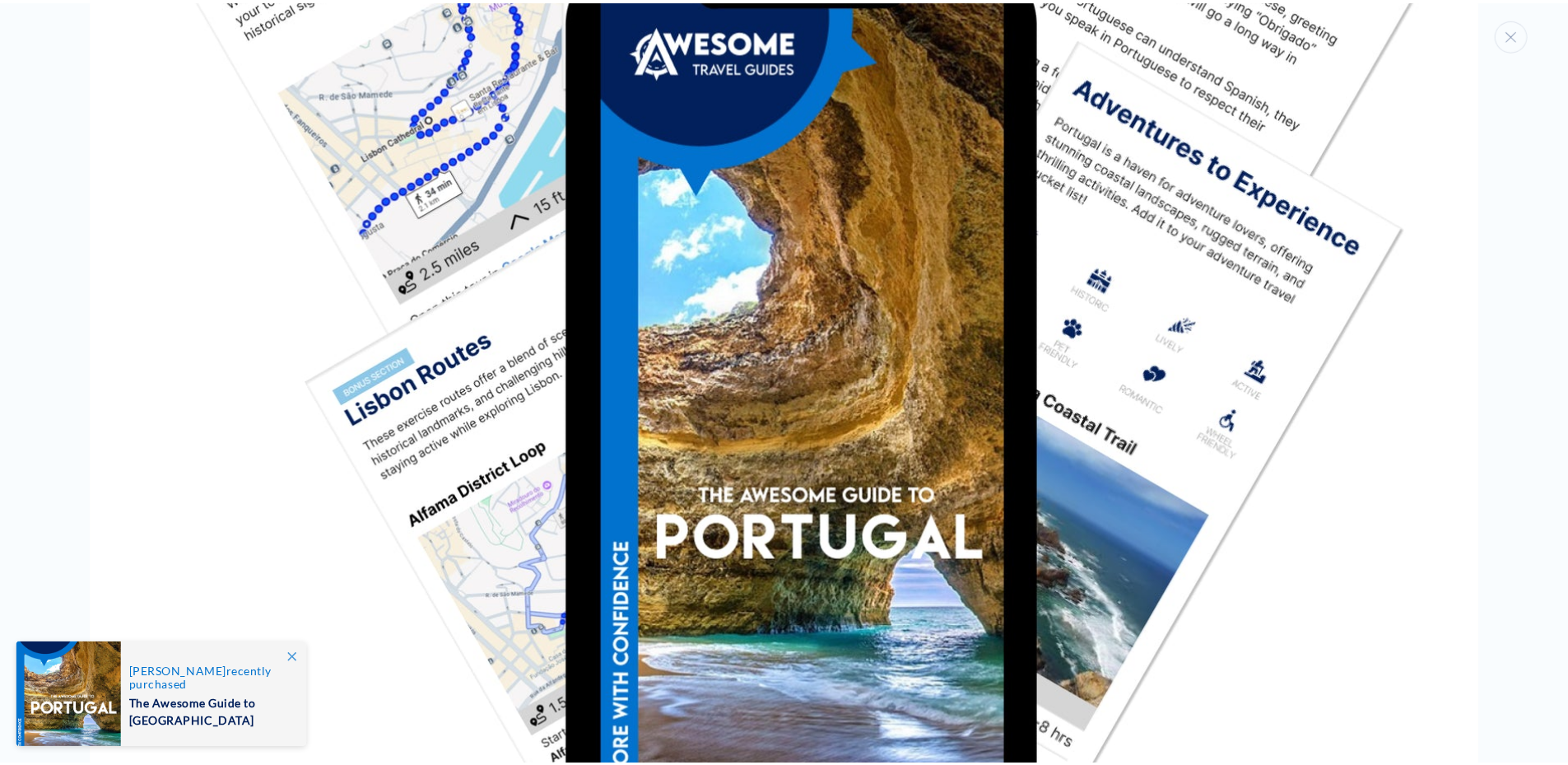
scroll to position [2959, 0]
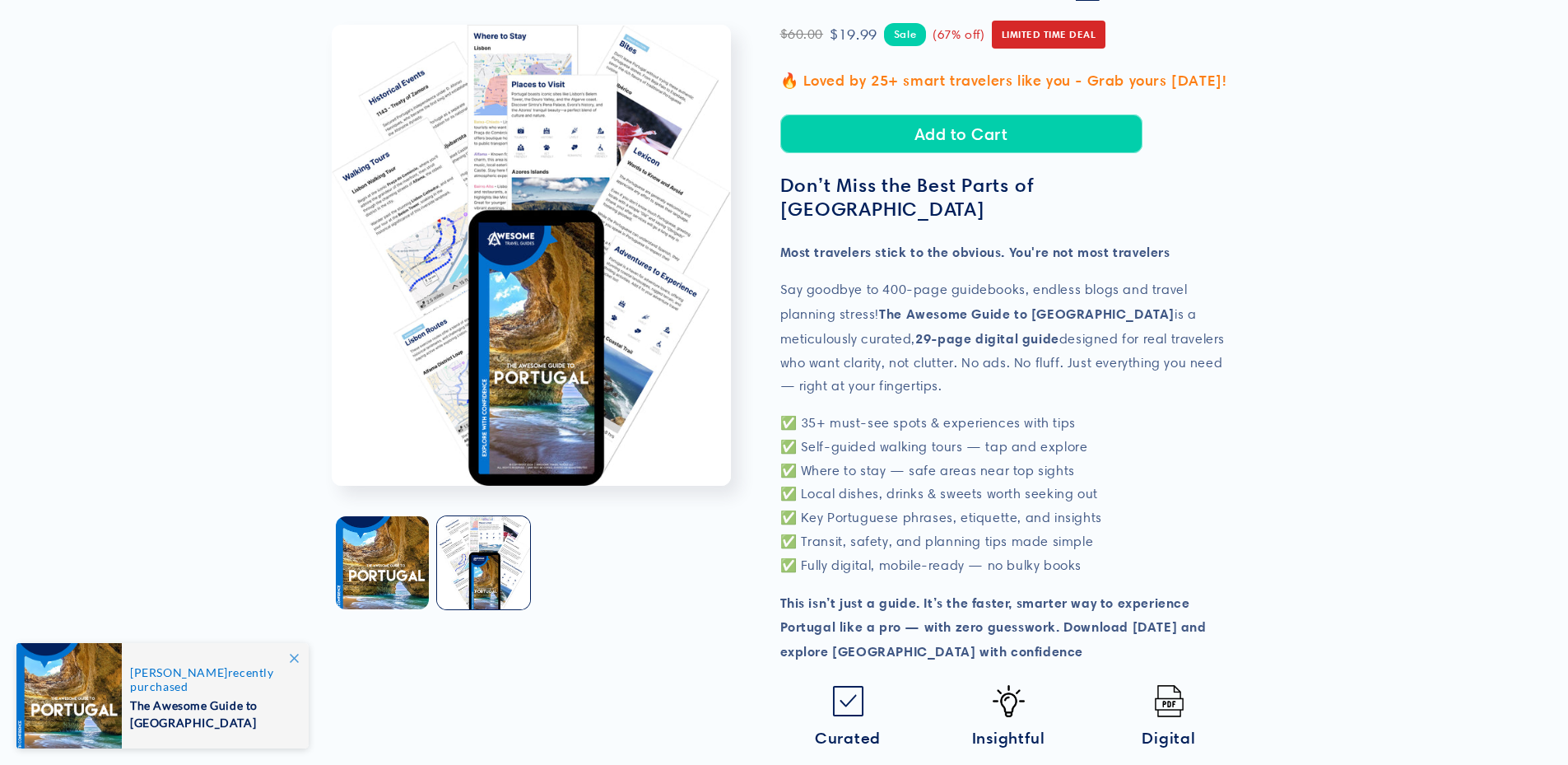
scroll to position [0, 0]
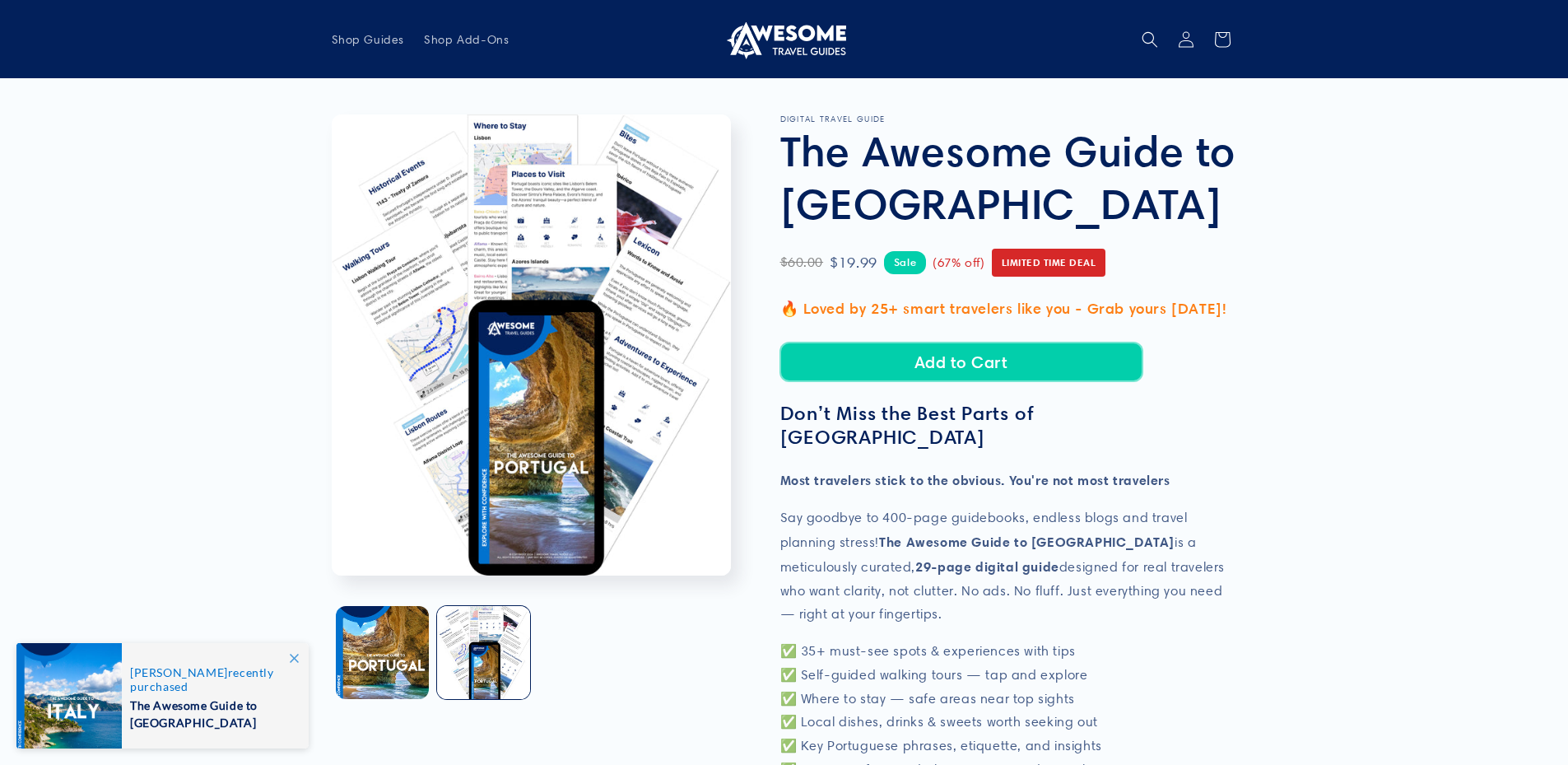
click at [1007, 360] on button "Add to Cart" at bounding box center [961, 362] width 362 height 39
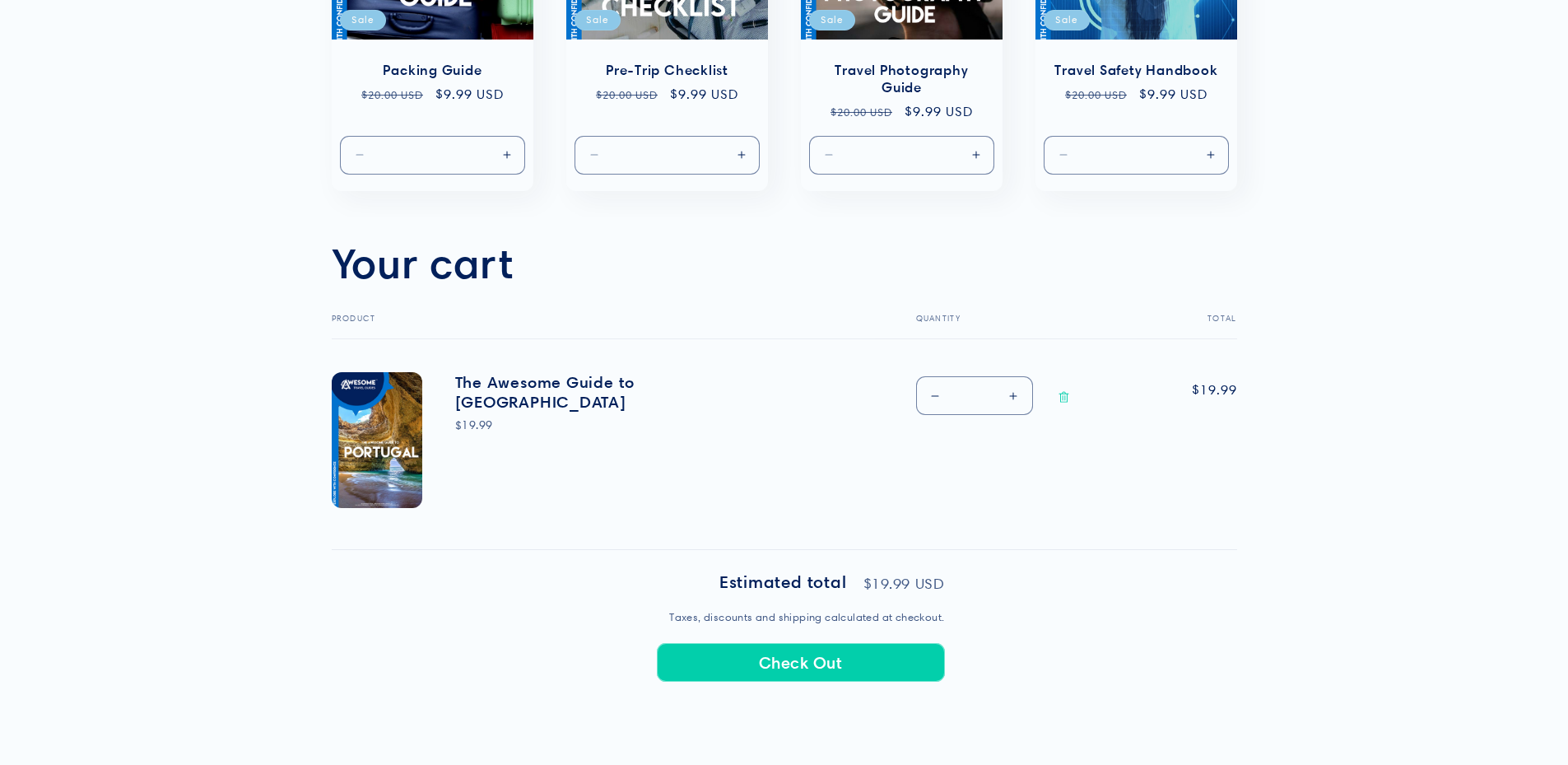
scroll to position [494, 0]
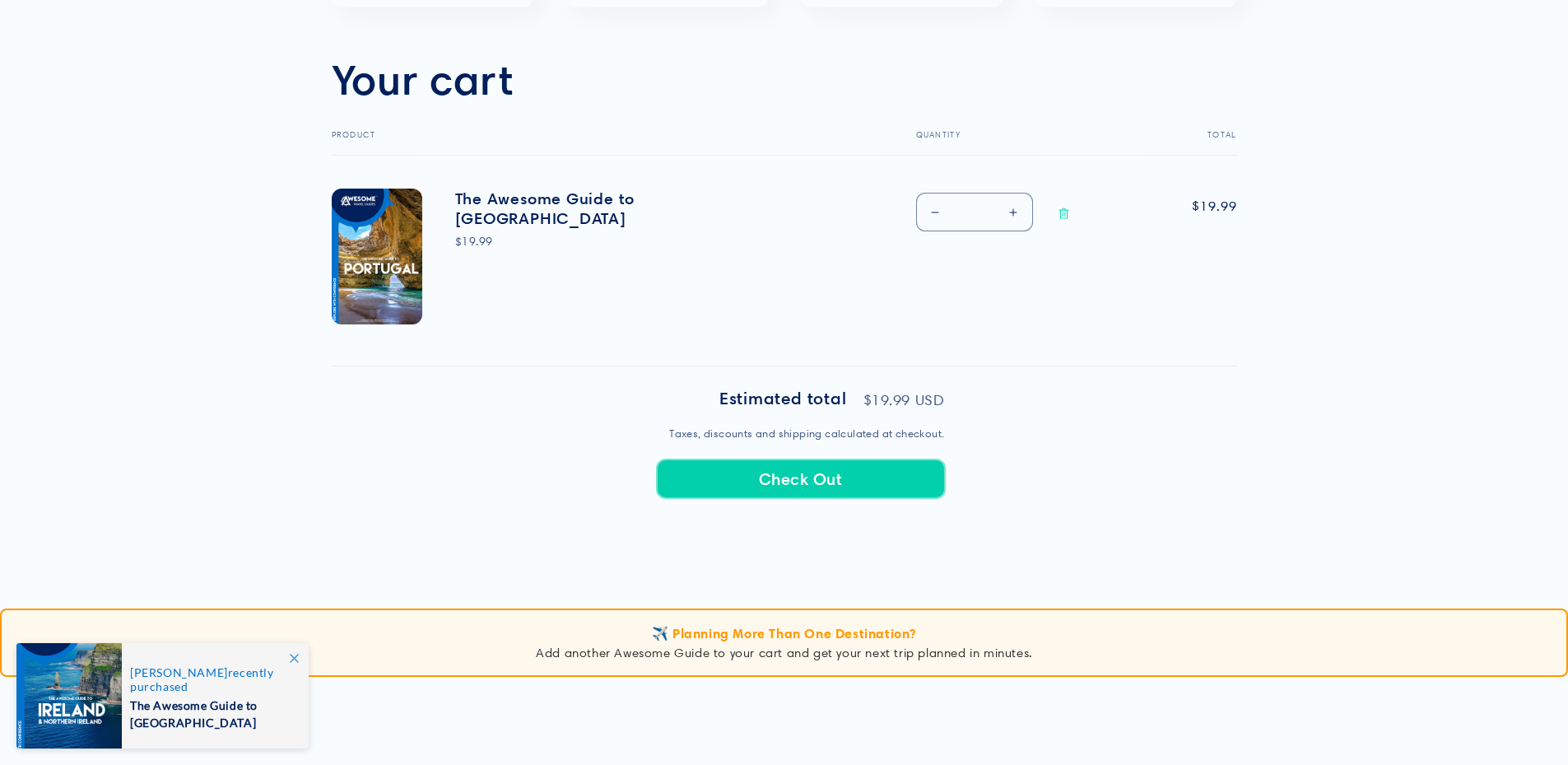
click at [859, 471] on button "Check Out" at bounding box center [800, 479] width 288 height 39
